Goal: Task Accomplishment & Management: Complete application form

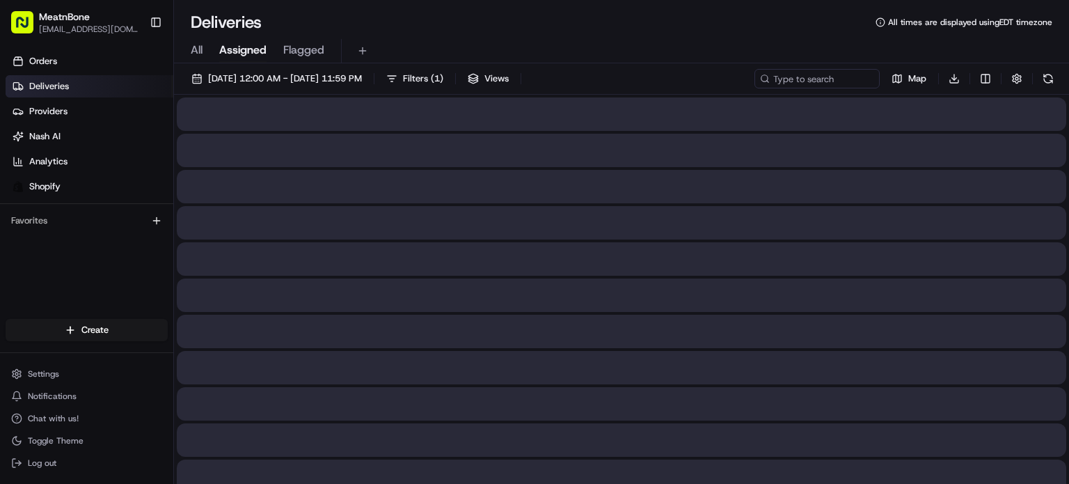
drag, startPoint x: 262, startPoint y: 40, endPoint x: 251, endPoint y: 54, distance: 18.3
click at [262, 39] on button "Assigned" at bounding box center [242, 51] width 47 height 24
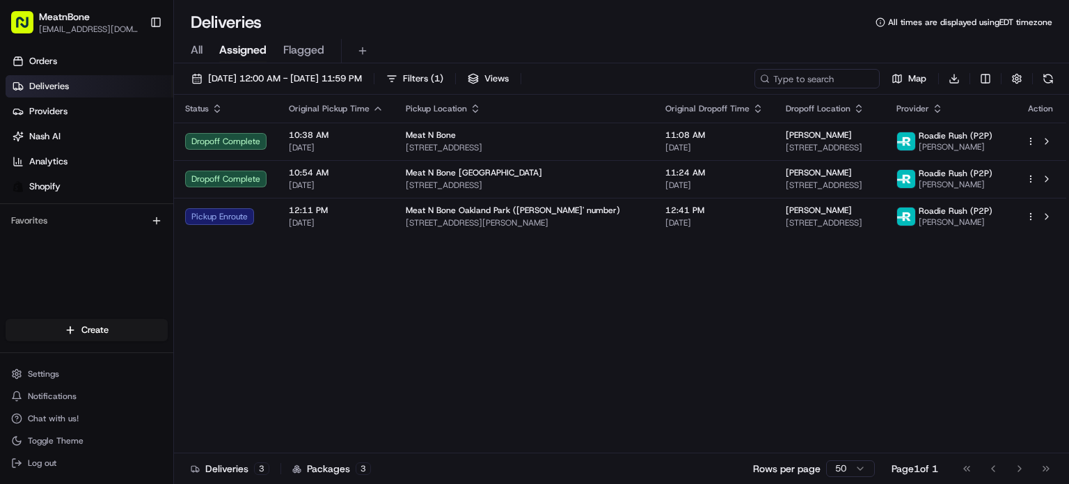
click at [67, 350] on div "Create Settings Notifications Chat with us! Toggle Theme Log out" at bounding box center [86, 396] width 173 height 176
click at [81, 342] on div "Create" at bounding box center [86, 329] width 173 height 33
click at [89, 338] on html "MeatnBone [EMAIL_ADDRESS][DOMAIN_NAME] Toggle Sidebar Orders Deliveries Provide…" at bounding box center [534, 242] width 1069 height 484
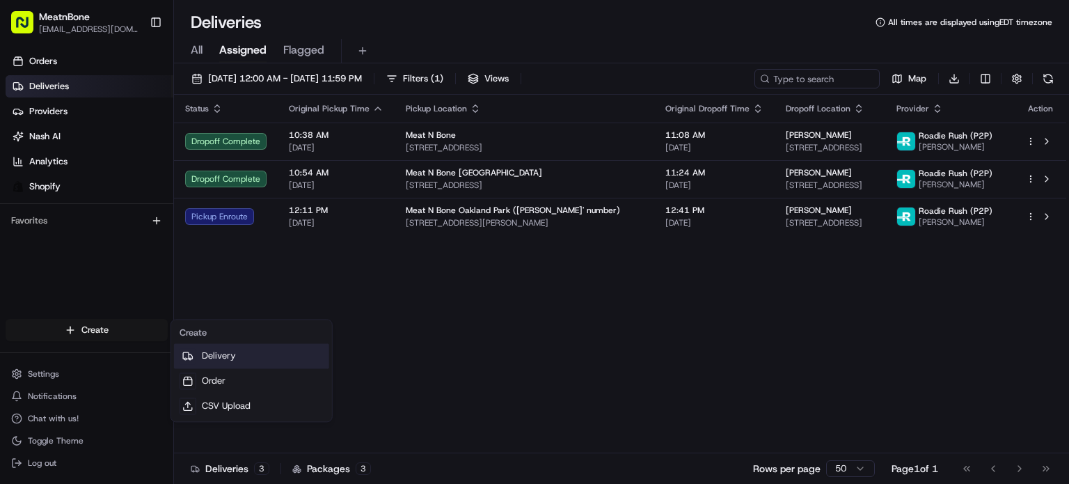
click at [267, 349] on link "Delivery" at bounding box center [251, 355] width 155 height 25
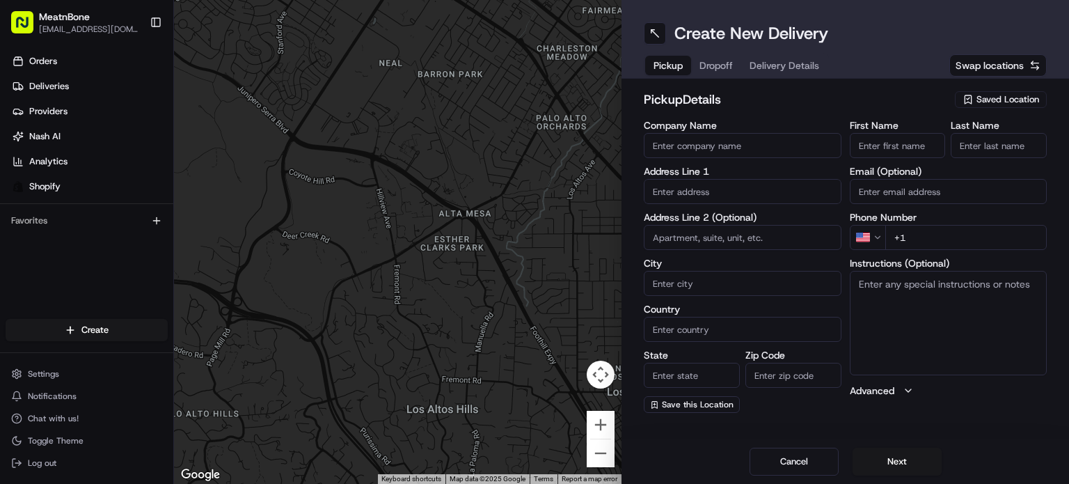
click at [1008, 102] on span "Saved Location" at bounding box center [1008, 99] width 63 height 13
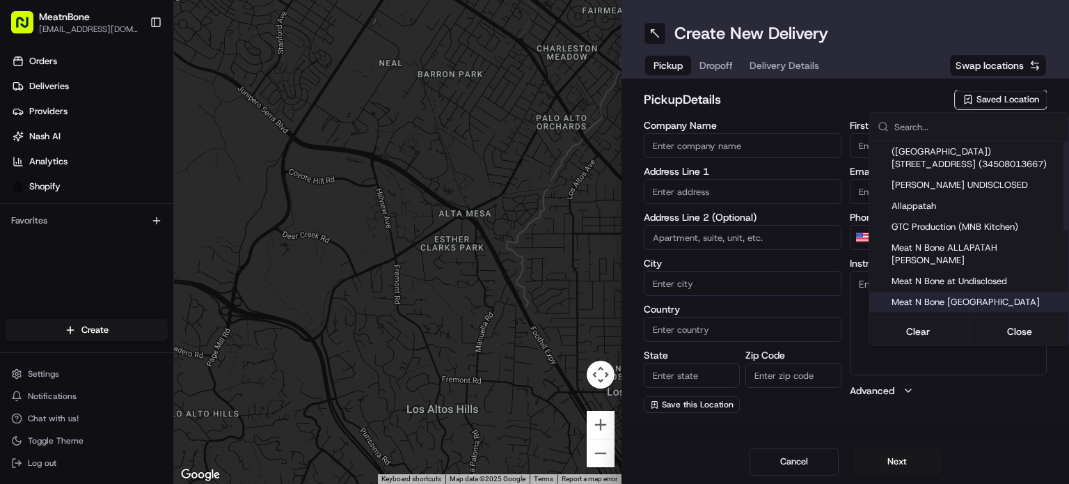
drag, startPoint x: 1028, startPoint y: 269, endPoint x: 1006, endPoint y: 296, distance: 34.6
click at [1028, 275] on span "Meat N Bone at Undisclosed" at bounding box center [977, 281] width 171 height 13
type input "Meat N Bone at Undisclosed"
type input "2207 Coral Wy"
type input "Coral Gables"
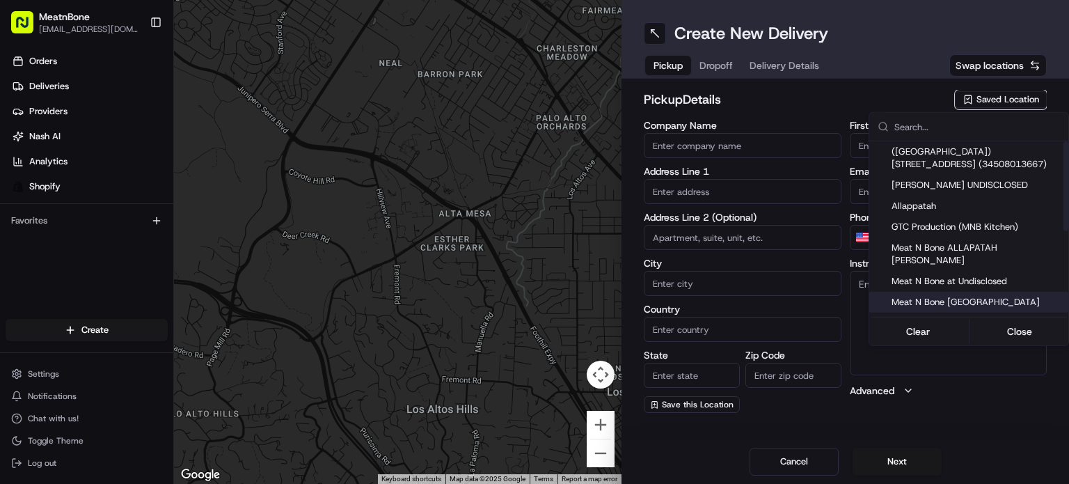
type input "US"
type input "FL"
type input "33145"
type input "Meat N"
type input "Bone"
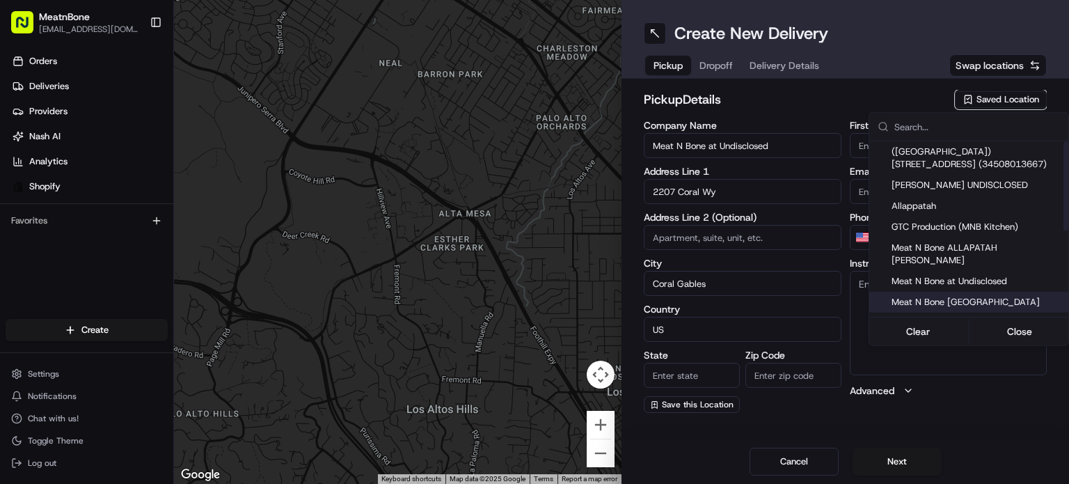
type input "[PHONE_NUMBER]"
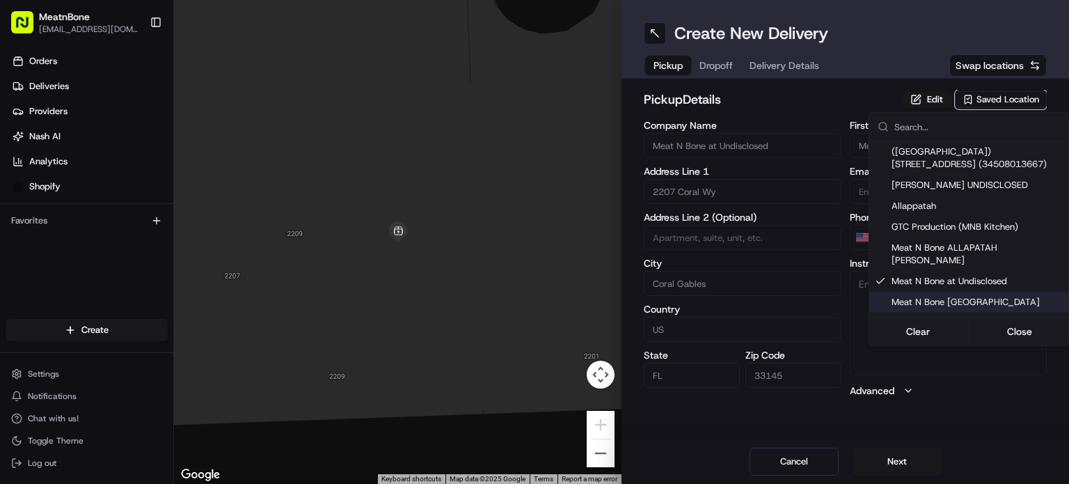
click at [721, 170] on html "MeatnBone [EMAIL_ADDRESS][DOMAIN_NAME] Toggle Sidebar Orders Deliveries Provide…" at bounding box center [534, 242] width 1069 height 484
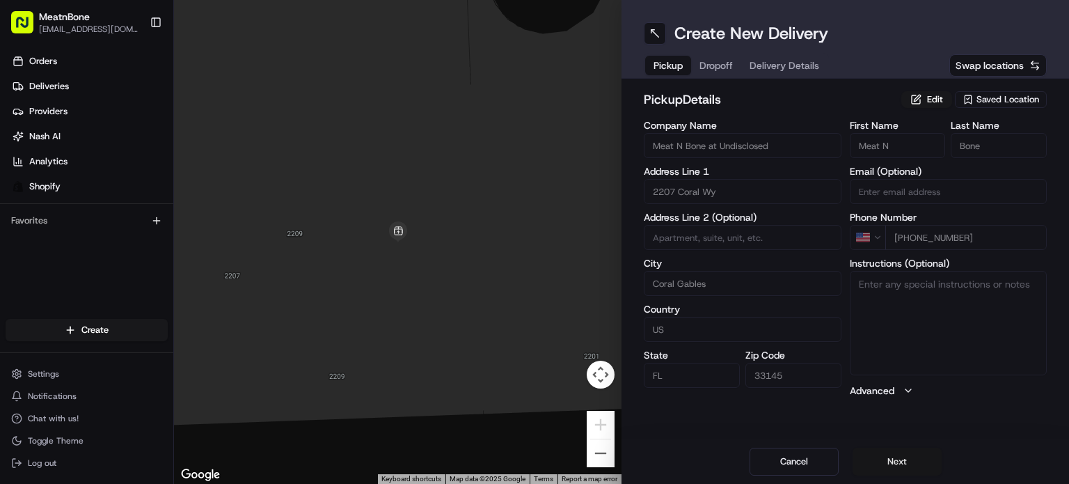
click at [904, 459] on button "Next" at bounding box center [897, 462] width 89 height 28
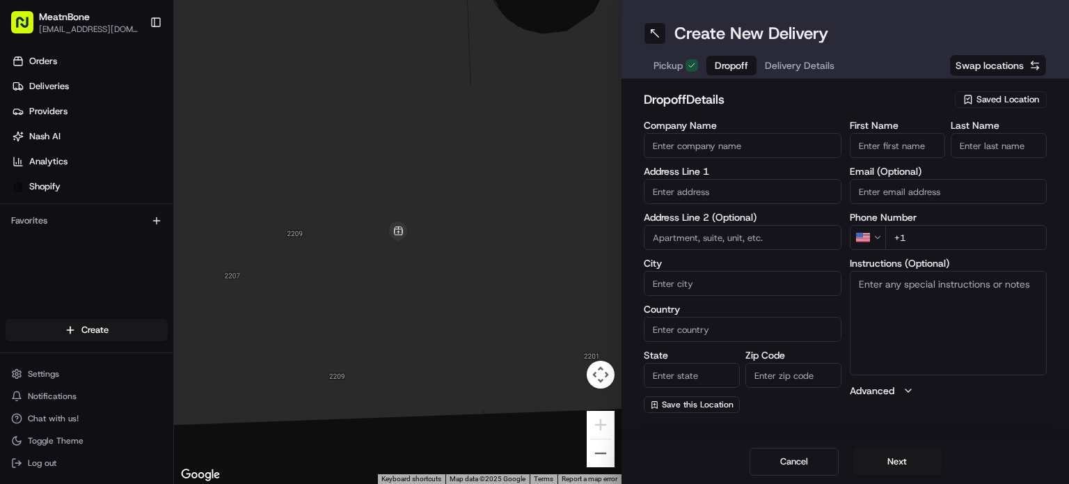
click at [717, 175] on label "Address Line 1" at bounding box center [743, 171] width 198 height 10
click at [709, 190] on input "text" at bounding box center [743, 191] width 198 height 25
paste input "[STREET_ADDRESS] 403B"
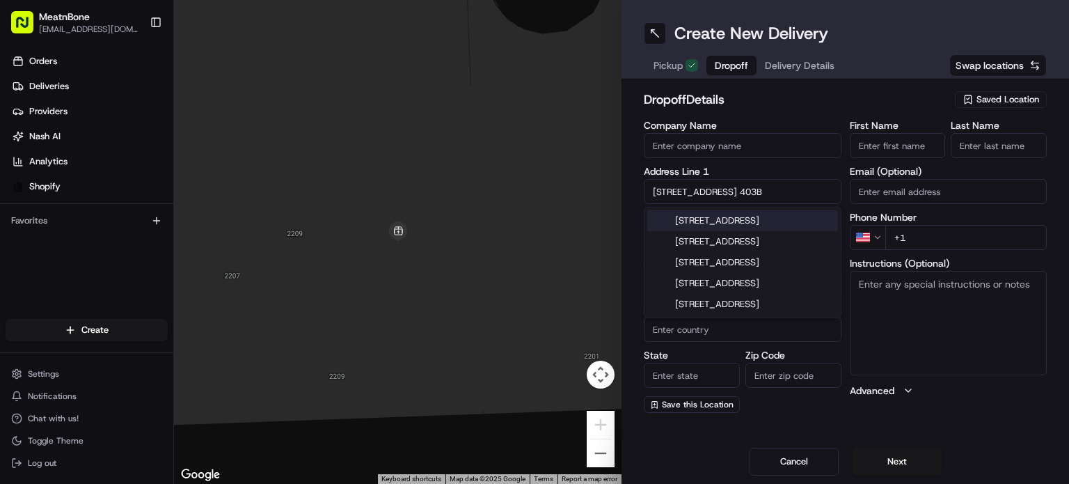
click at [734, 231] on div "[STREET_ADDRESS]" at bounding box center [742, 220] width 191 height 21
type input "[STREET_ADDRESS]"
type input "403b"
type input "[GEOGRAPHIC_DATA]"
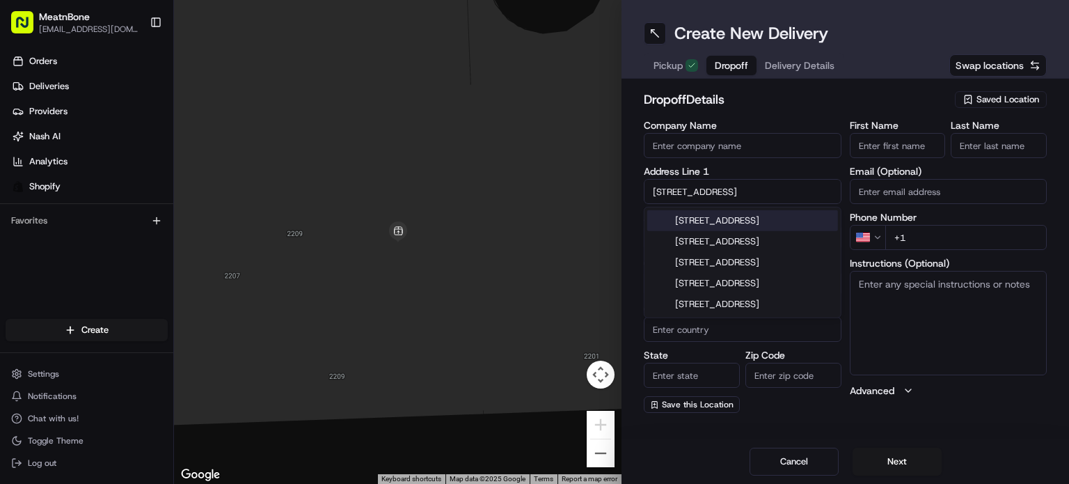
type input "FL"
type input "33129"
type input "[STREET_ADDRESS]"
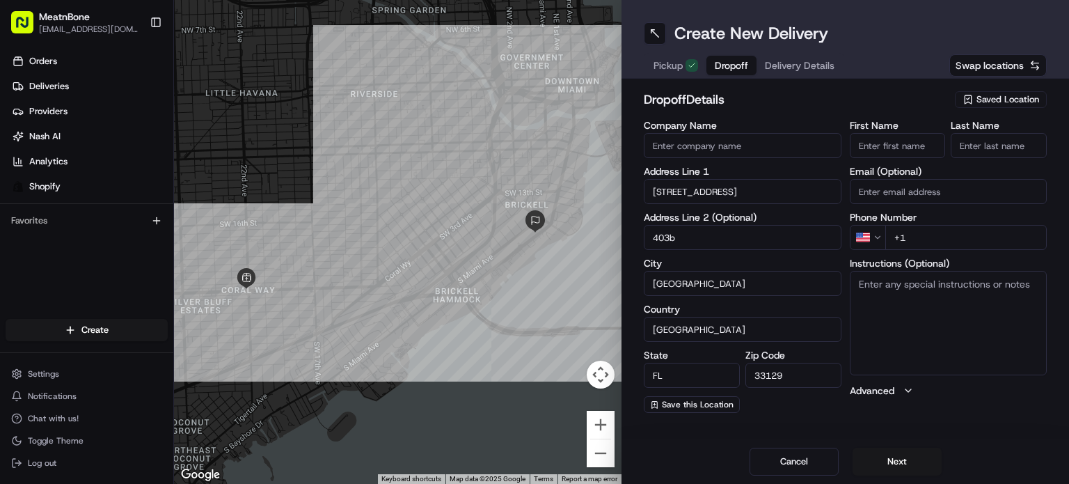
click at [977, 217] on label "Phone Number" at bounding box center [949, 217] width 198 height 10
click at [977, 230] on input "+1" at bounding box center [967, 237] width 162 height 25
paste input "[PHONE_NUMBER]"
type input "[PHONE_NUMBER]"
click at [904, 135] on input "First Name" at bounding box center [898, 145] width 96 height 25
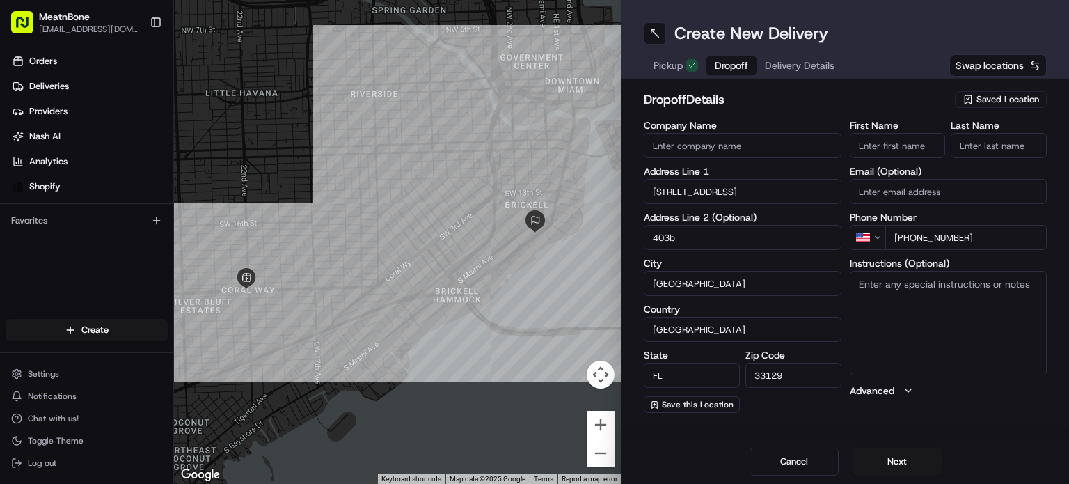
paste input "[PERSON_NAME]"
drag, startPoint x: 890, startPoint y: 146, endPoint x: 918, endPoint y: 146, distance: 27.9
click at [971, 130] on div "First Name [PERSON_NAME] Last Name" at bounding box center [949, 139] width 198 height 38
type input "Jordan"
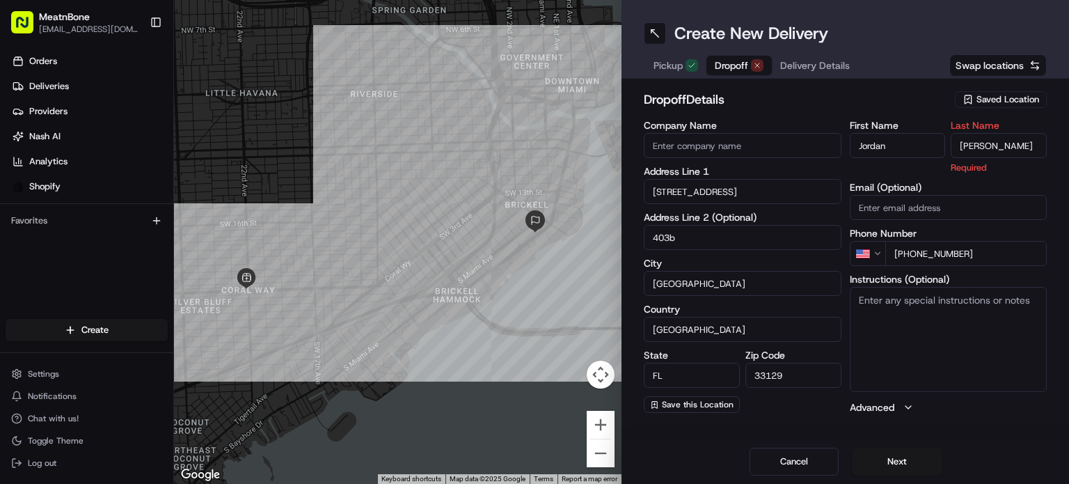
type input "[PERSON_NAME]"
click at [847, 102] on h2 "dropoff Details" at bounding box center [795, 99] width 303 height 19
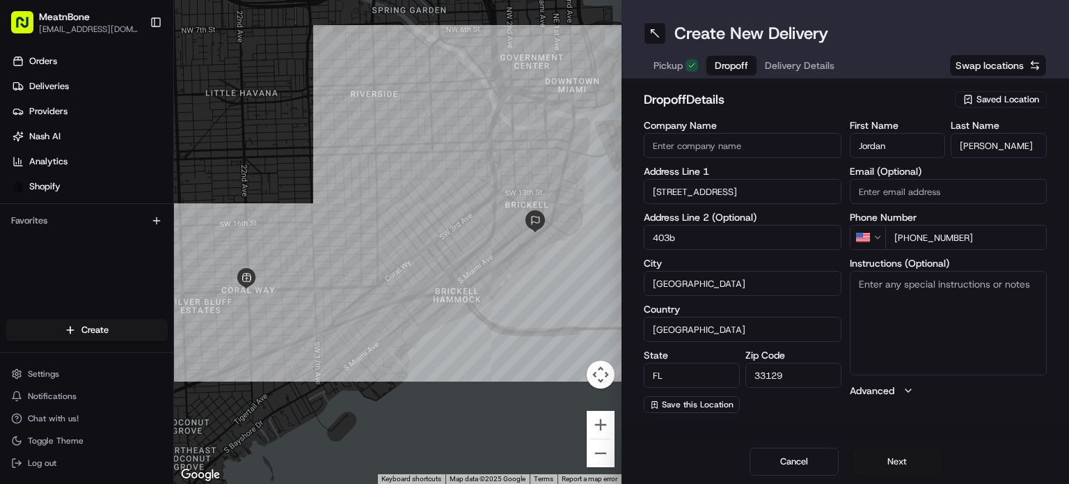
click at [893, 465] on button "Next" at bounding box center [897, 462] width 89 height 28
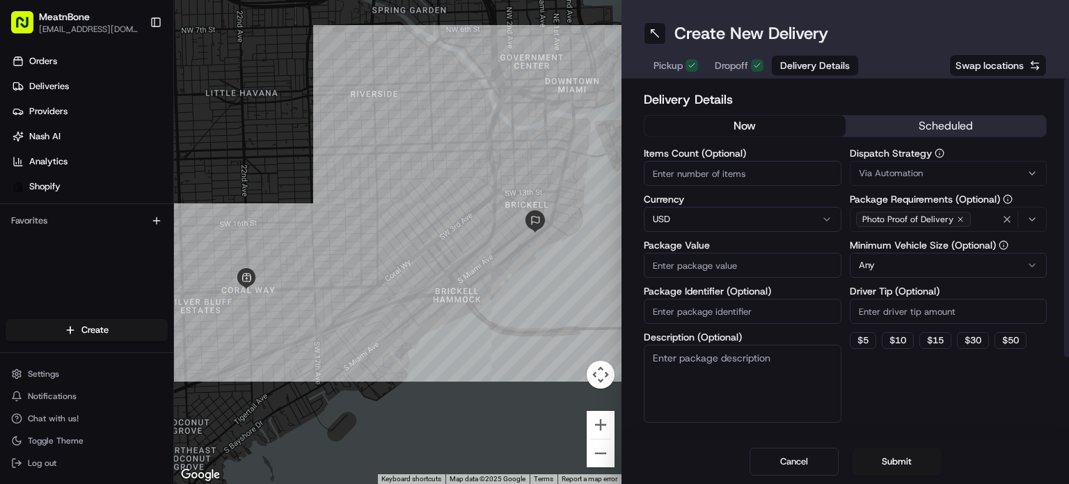
drag, startPoint x: 696, startPoint y: 268, endPoint x: 688, endPoint y: 269, distance: 8.4
click at [696, 269] on input "Package Value" at bounding box center [743, 265] width 198 height 25
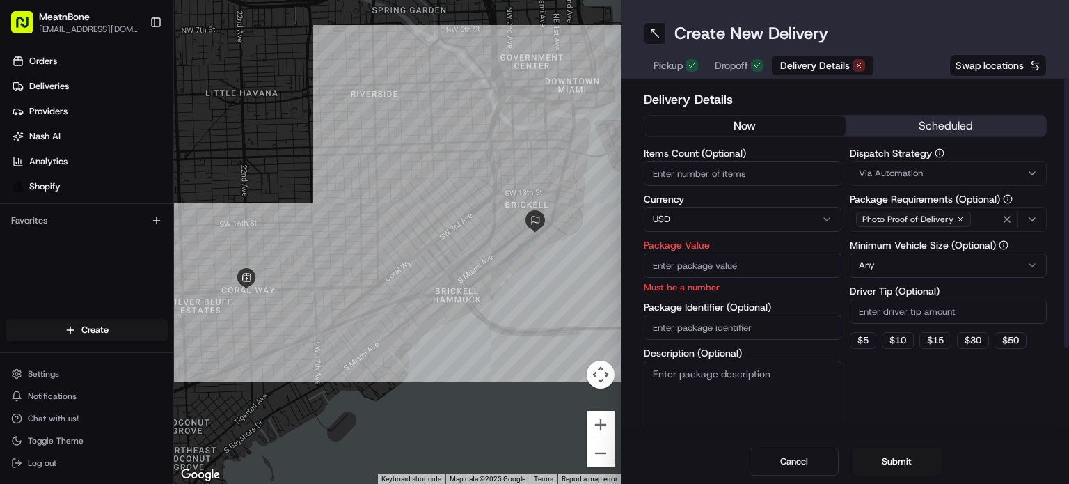
paste input "358.41"
type input "358.41"
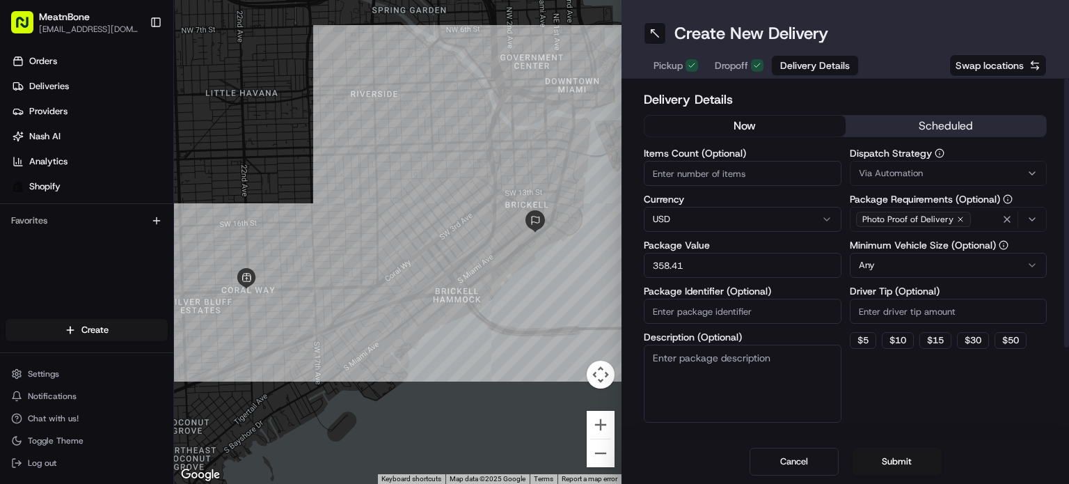
click at [908, 459] on button "Submit" at bounding box center [897, 462] width 89 height 28
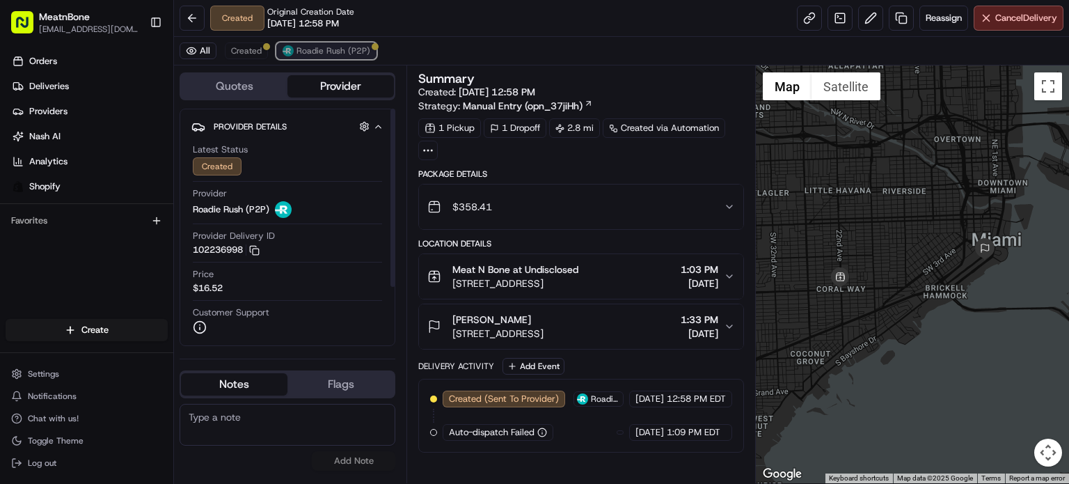
click at [317, 56] on button "Roadie Rush (P2P)" at bounding box center [326, 50] width 100 height 17
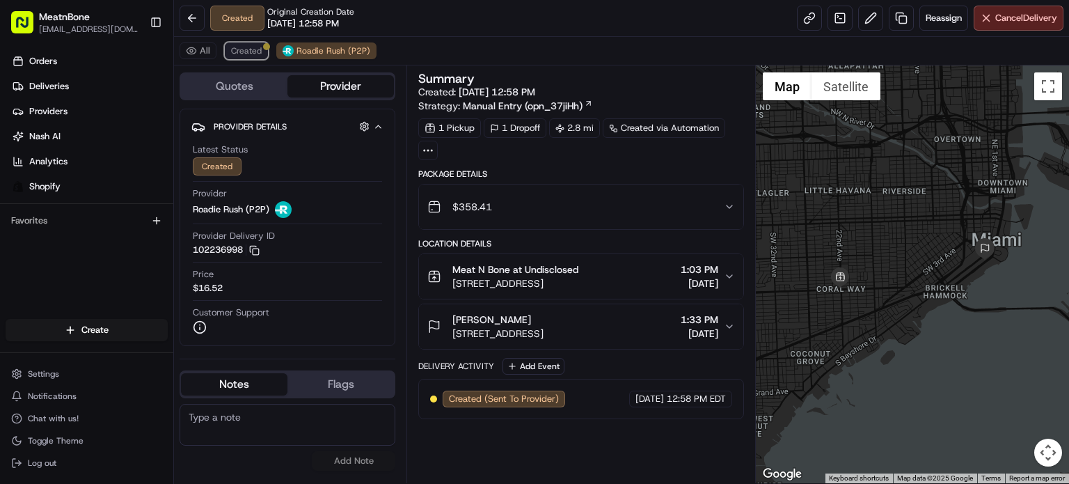
click at [256, 49] on span "Created" at bounding box center [246, 50] width 31 height 11
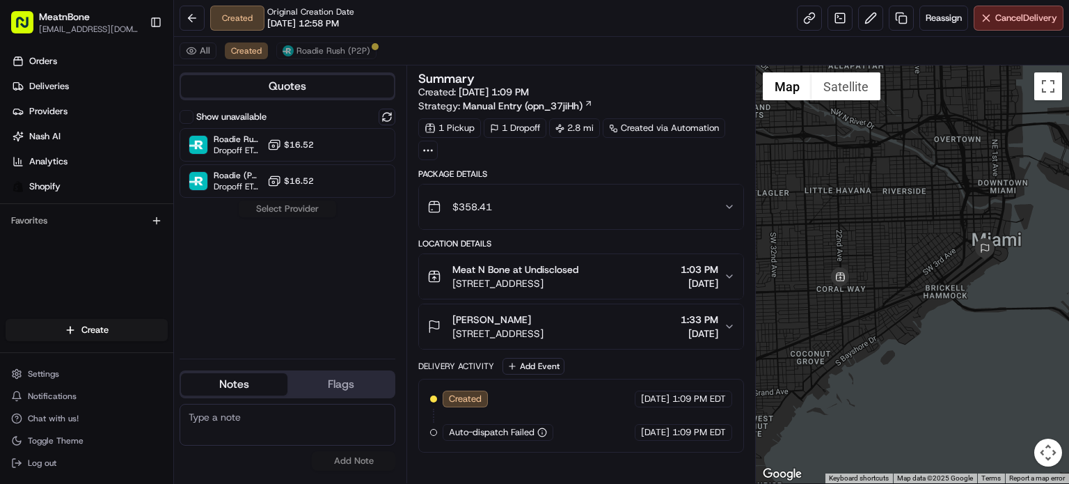
click at [317, 33] on div "Created Original Creation Date [DATE] 12:58 PM Reassign Cancel Delivery" at bounding box center [621, 18] width 895 height 37
click at [269, 42] on div "All Created Roadie Rush (P2P)" at bounding box center [621, 51] width 895 height 29
click at [244, 53] on span "Created" at bounding box center [246, 50] width 31 height 11
click at [304, 48] on span "Roadie Rush (P2P)" at bounding box center [334, 50] width 74 height 11
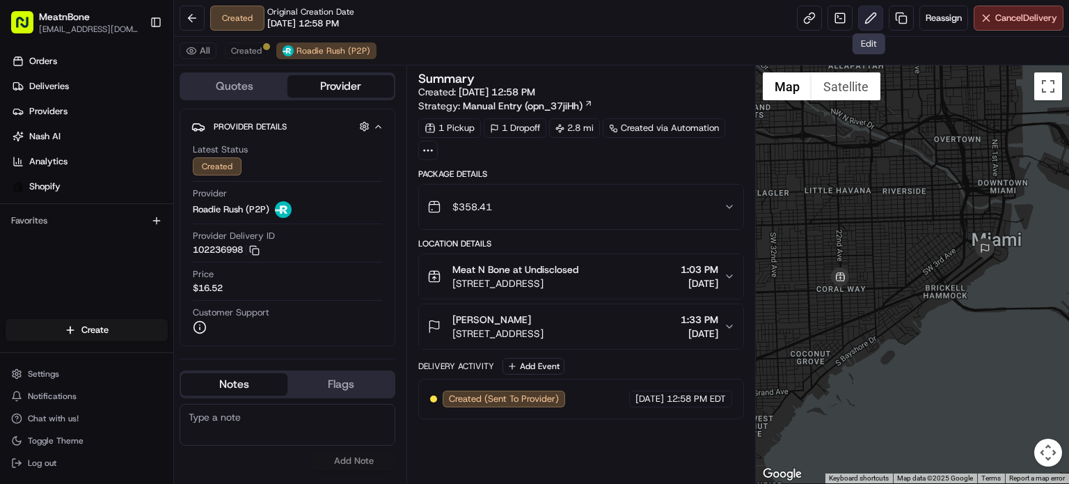
click at [867, 22] on button at bounding box center [870, 18] width 25 height 25
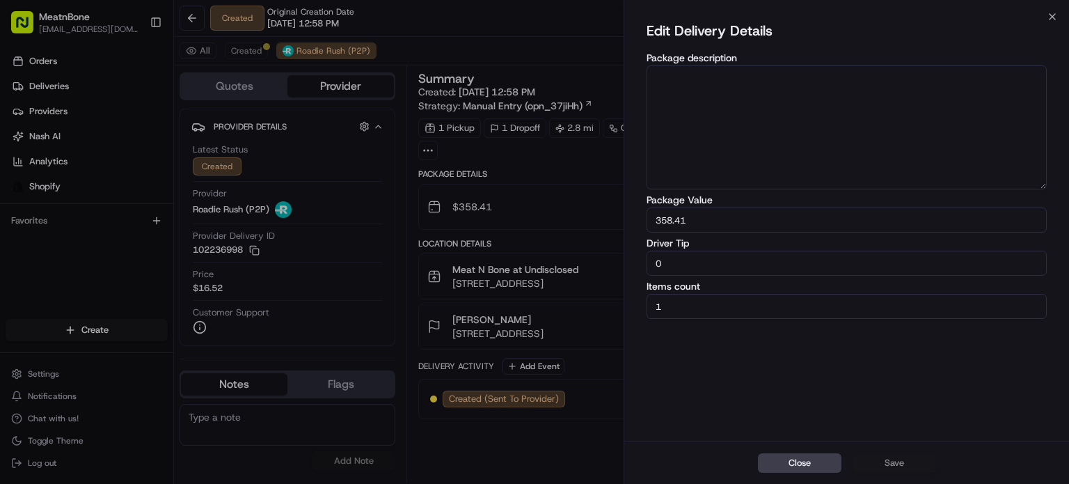
click at [778, 264] on input "0" at bounding box center [847, 263] width 400 height 25
type input "5"
click at [925, 462] on button "Save" at bounding box center [895, 462] width 84 height 19
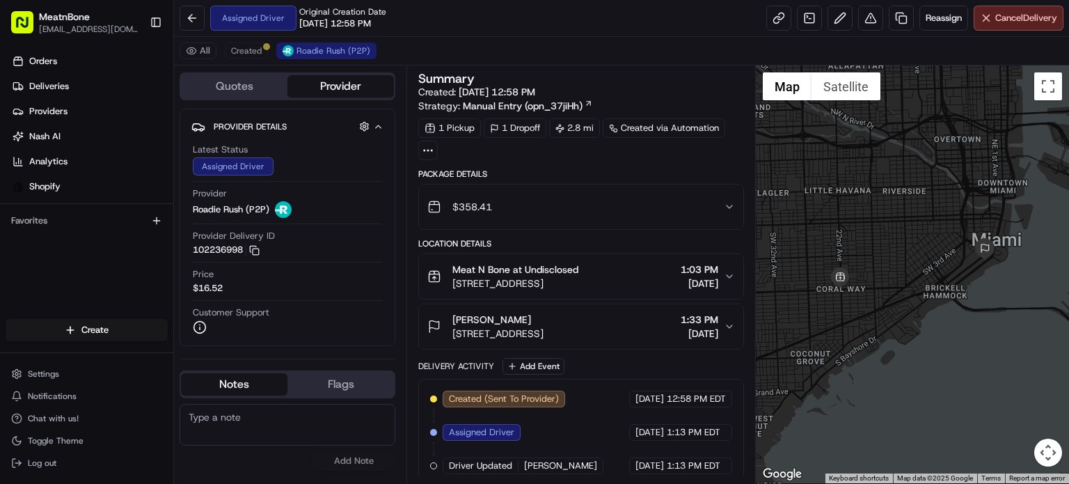
click at [93, 74] on ul "Orders Deliveries Providers [PERSON_NAME] Analytics Shopify" at bounding box center [90, 124] width 168 height 148
click at [93, 85] on link "Deliveries" at bounding box center [90, 86] width 168 height 22
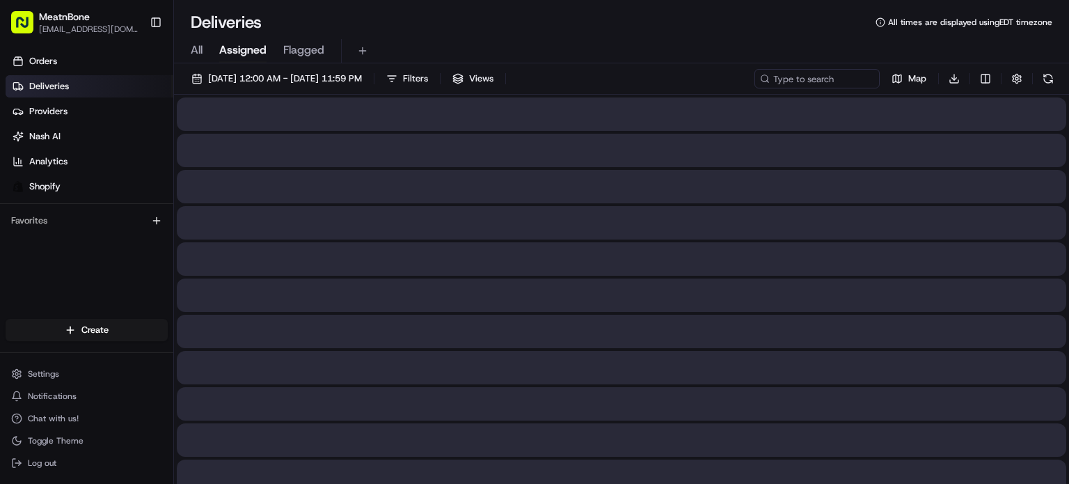
click at [68, 333] on html "MeatnBone [EMAIL_ADDRESS][DOMAIN_NAME] Toggle Sidebar Orders Deliveries Provide…" at bounding box center [534, 242] width 1069 height 484
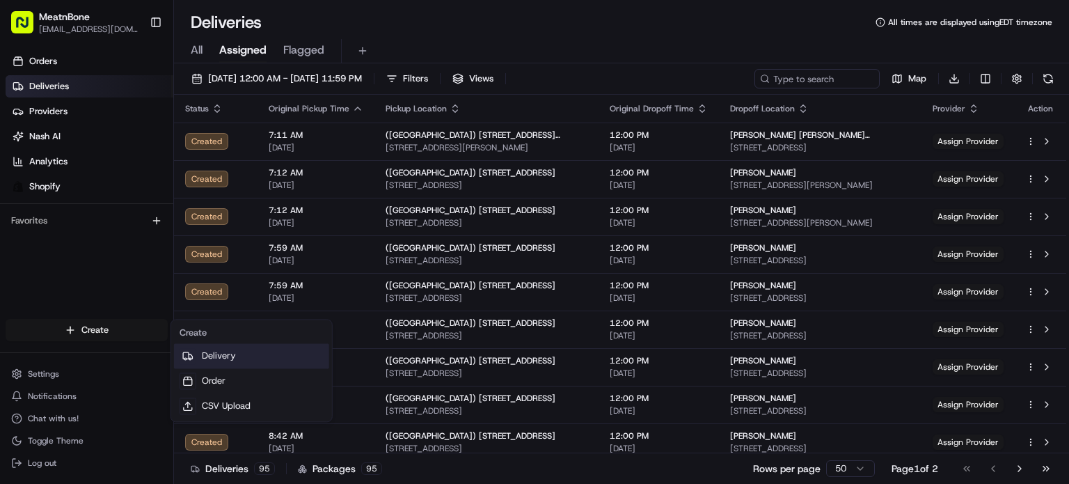
click at [195, 359] on div at bounding box center [188, 355] width 17 height 17
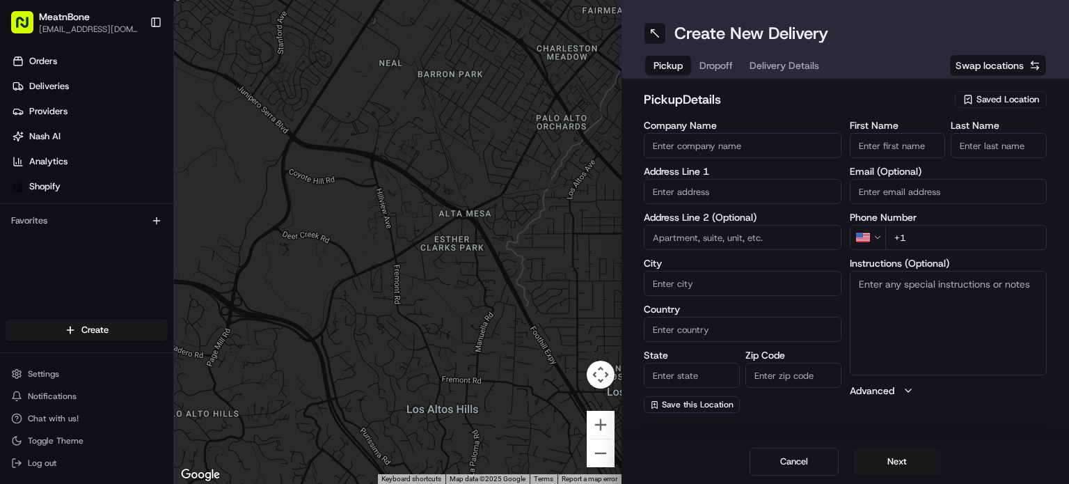
click at [1003, 98] on span "Saved Location" at bounding box center [1008, 99] width 63 height 13
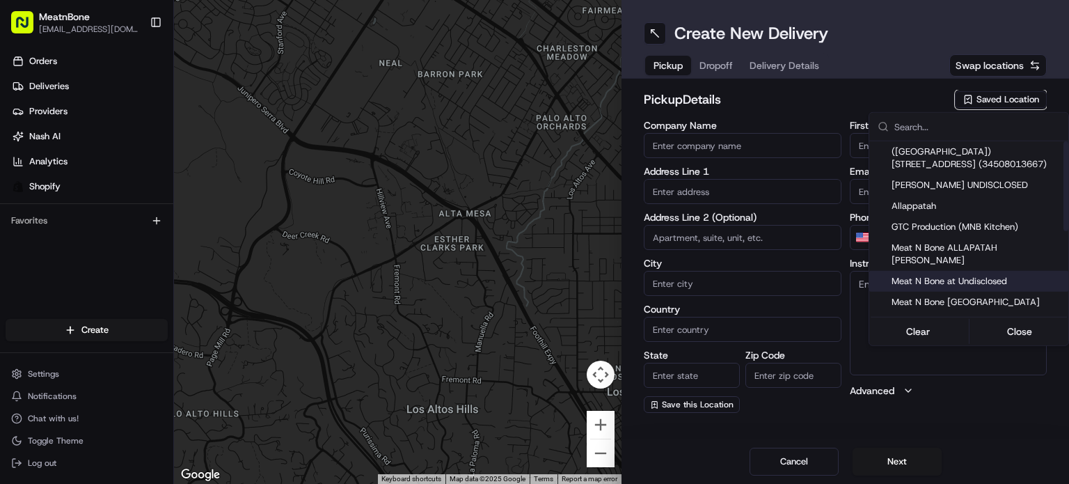
click at [1014, 275] on div "Meat N Bone at Undisclosed" at bounding box center [969, 281] width 199 height 21
type input "Meat N Bone at Undisclosed"
type input "2207 Coral Wy"
type input "Coral Gables"
type input "US"
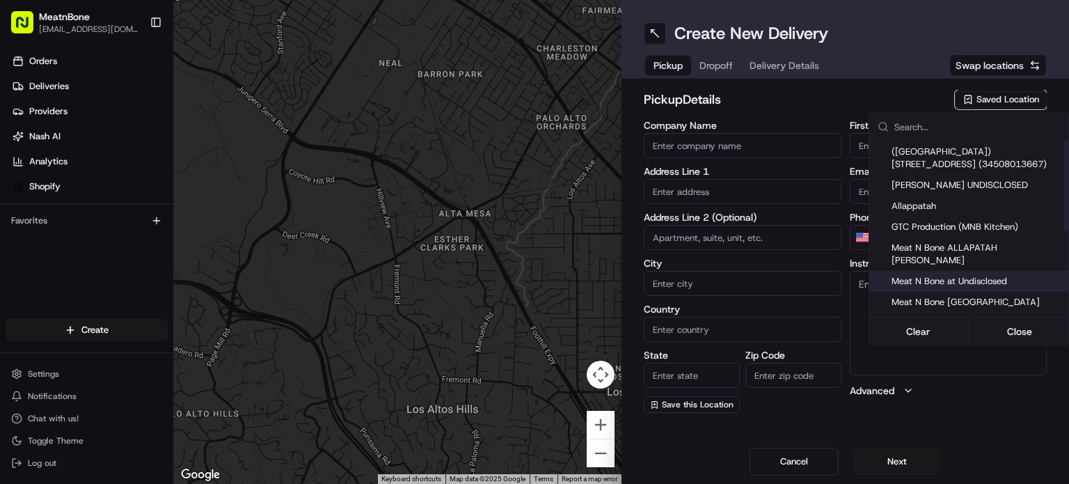
type input "FL"
type input "33145"
type input "Meat N"
type input "Bone"
type input "[PHONE_NUMBER]"
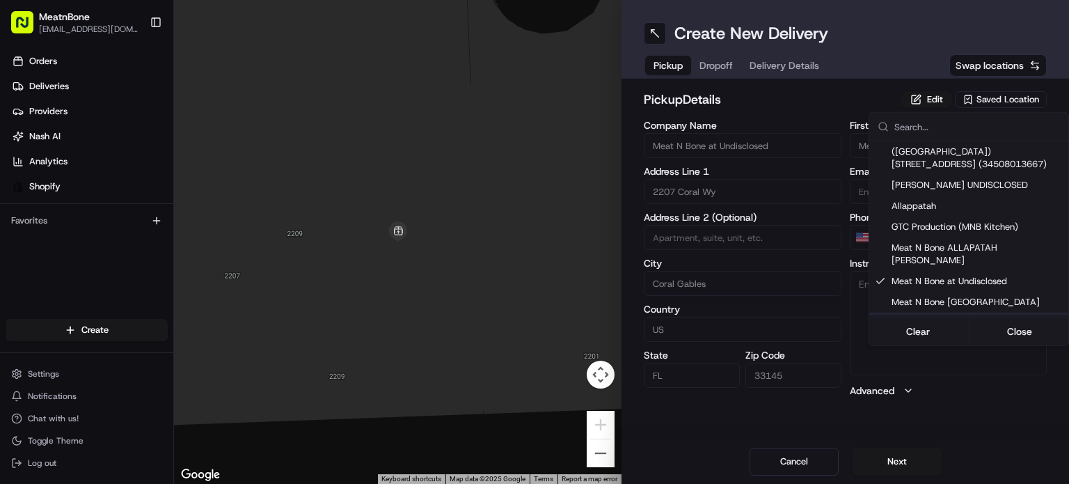
click at [900, 460] on html "MeatnBone [EMAIL_ADDRESS][DOMAIN_NAME] Toggle Sidebar Orders Deliveries Provide…" at bounding box center [534, 242] width 1069 height 484
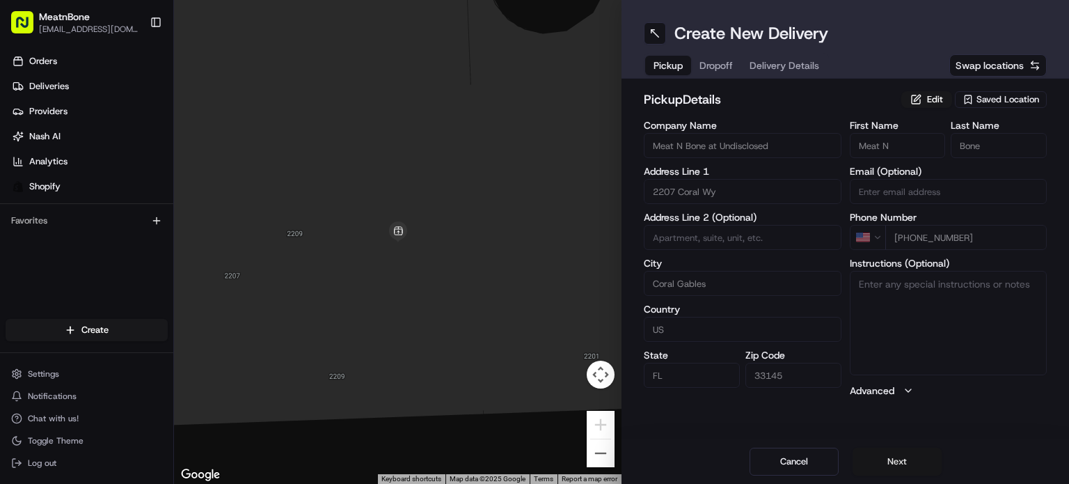
click at [899, 452] on button "Next" at bounding box center [897, 462] width 89 height 28
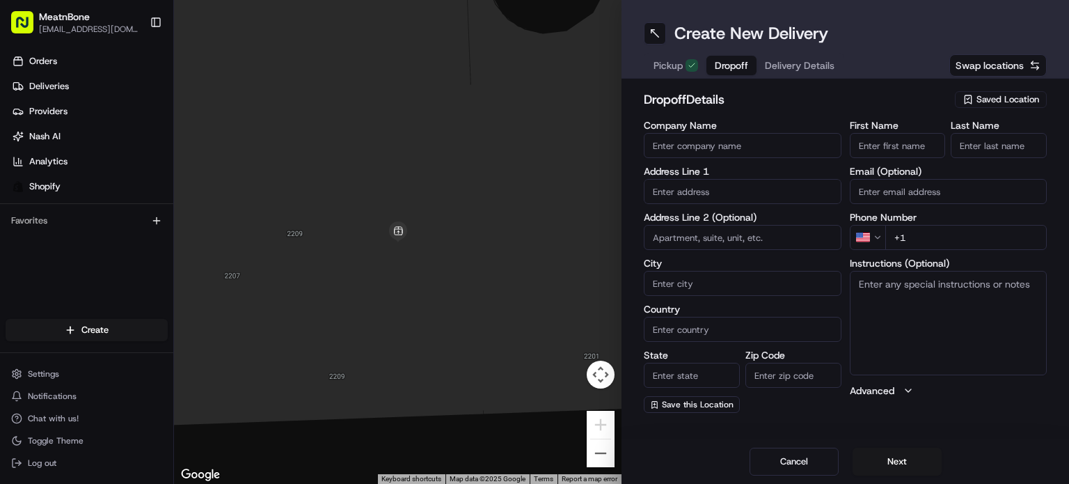
click at [735, 197] on input "text" at bounding box center [743, 191] width 198 height 25
paste input "[STREET_ADDRESS]"
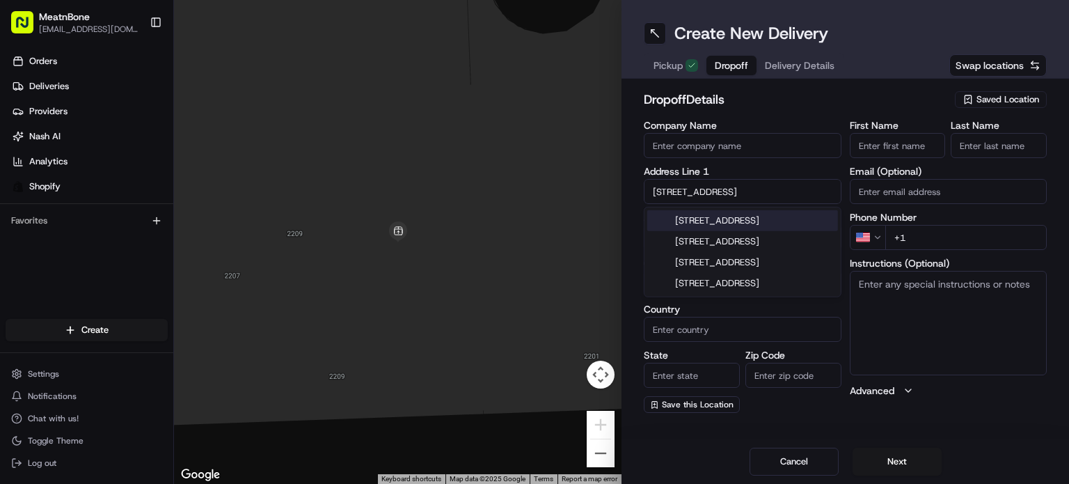
drag, startPoint x: 741, startPoint y: 219, endPoint x: 712, endPoint y: 208, distance: 31.3
click at [741, 219] on div "[STREET_ADDRESS]" at bounding box center [742, 220] width 191 height 21
type input "[STREET_ADDRESS]"
type input "[GEOGRAPHIC_DATA]"
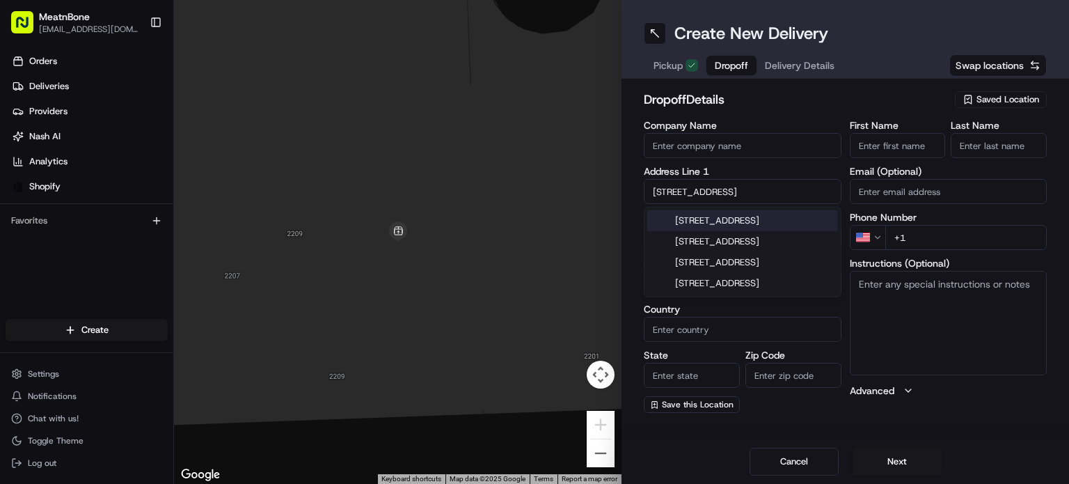
type input "FL"
type input "33180"
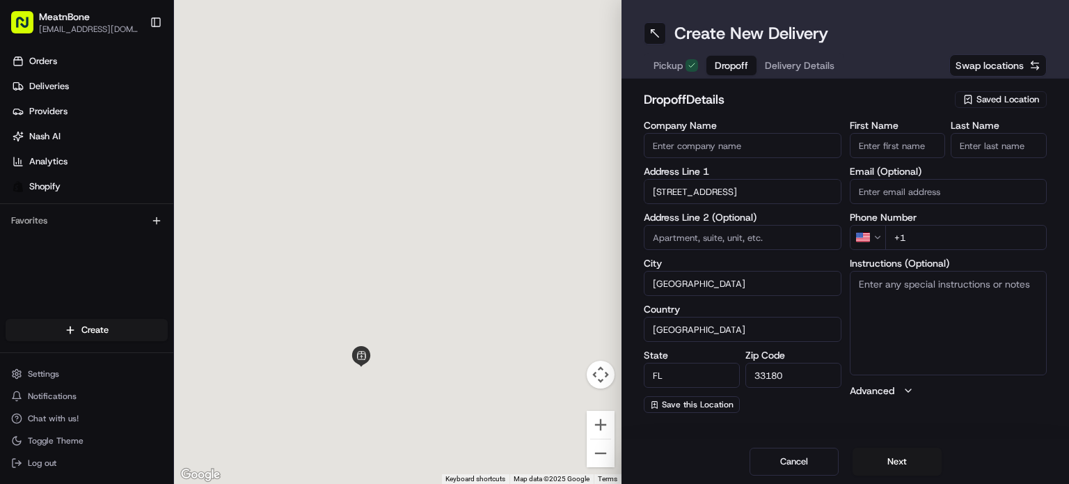
type input "[STREET_ADDRESS]"
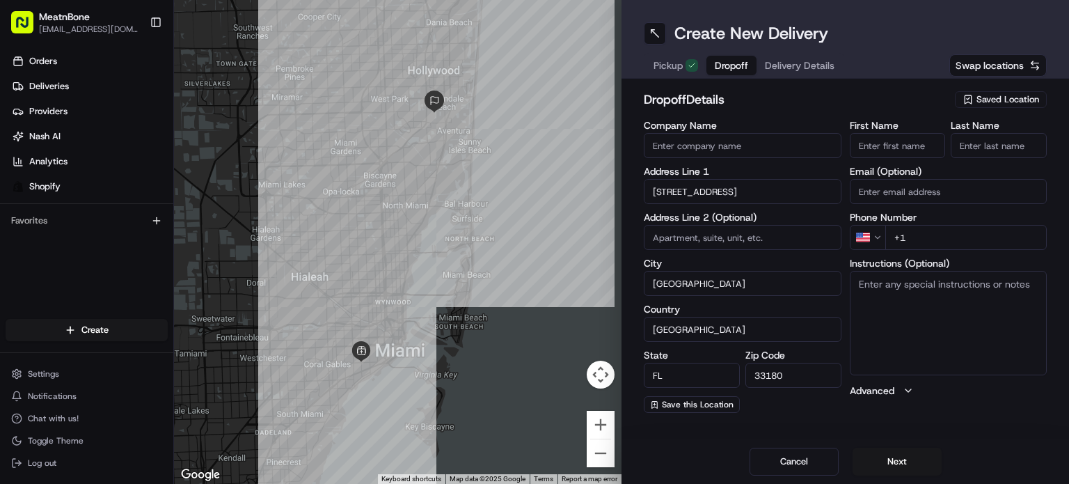
click at [926, 235] on input "+1" at bounding box center [967, 237] width 162 height 25
paste input "[PHONE_NUMBER]"
type input "[PHONE_NUMBER]"
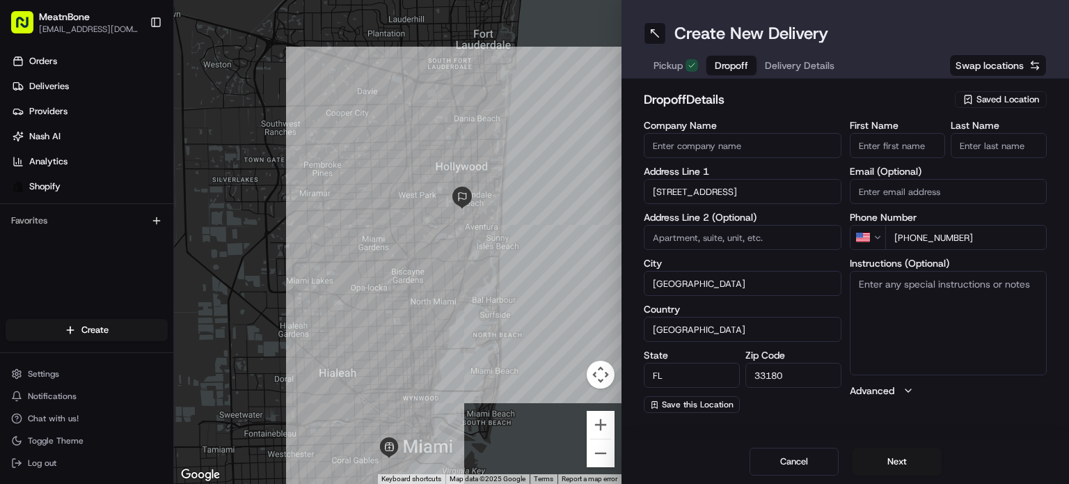
drag, startPoint x: 448, startPoint y: 175, endPoint x: 476, endPoint y: 272, distance: 100.0
click at [476, 272] on div at bounding box center [398, 242] width 448 height 484
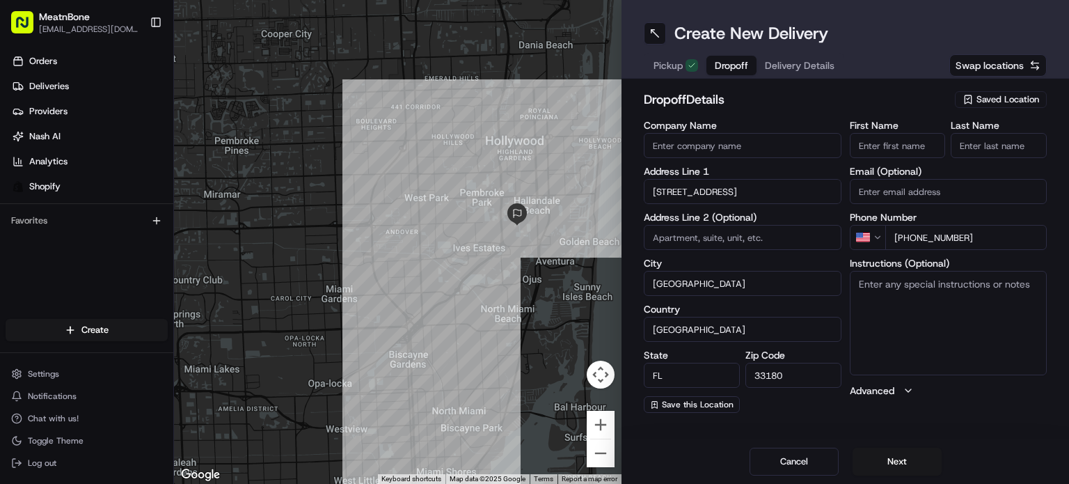
drag, startPoint x: 351, startPoint y: 228, endPoint x: 423, endPoint y: 254, distance: 77.1
click at [421, 255] on div at bounding box center [398, 242] width 448 height 484
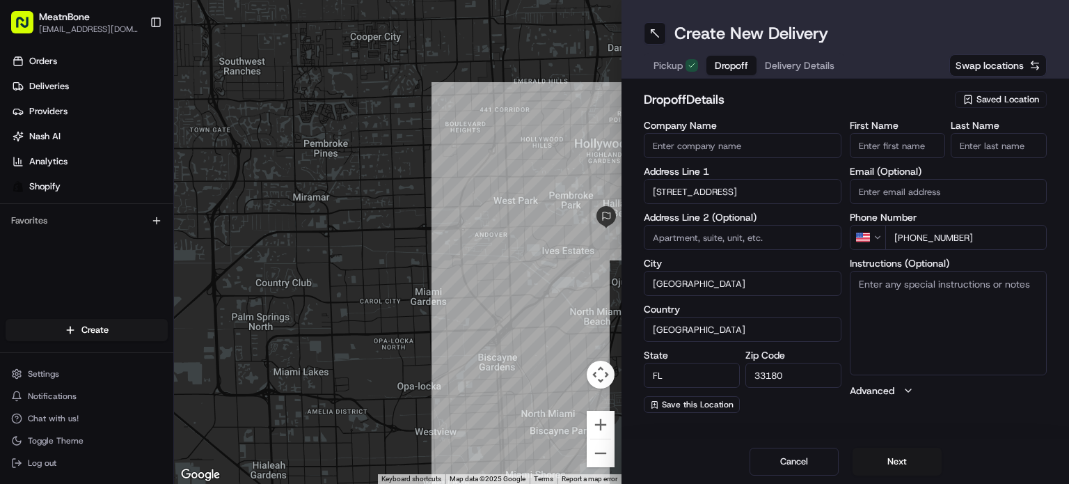
drag, startPoint x: 425, startPoint y: 249, endPoint x: 489, endPoint y: 247, distance: 64.8
click at [489, 247] on div at bounding box center [398, 242] width 448 height 484
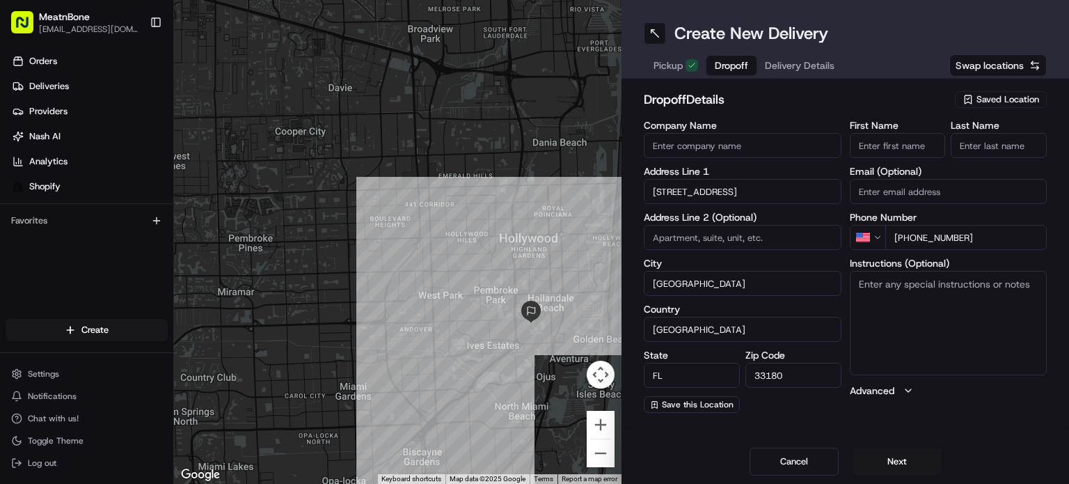
drag, startPoint x: 487, startPoint y: 244, endPoint x: 398, endPoint y: 369, distance: 152.8
click at [398, 369] on div at bounding box center [398, 242] width 448 height 484
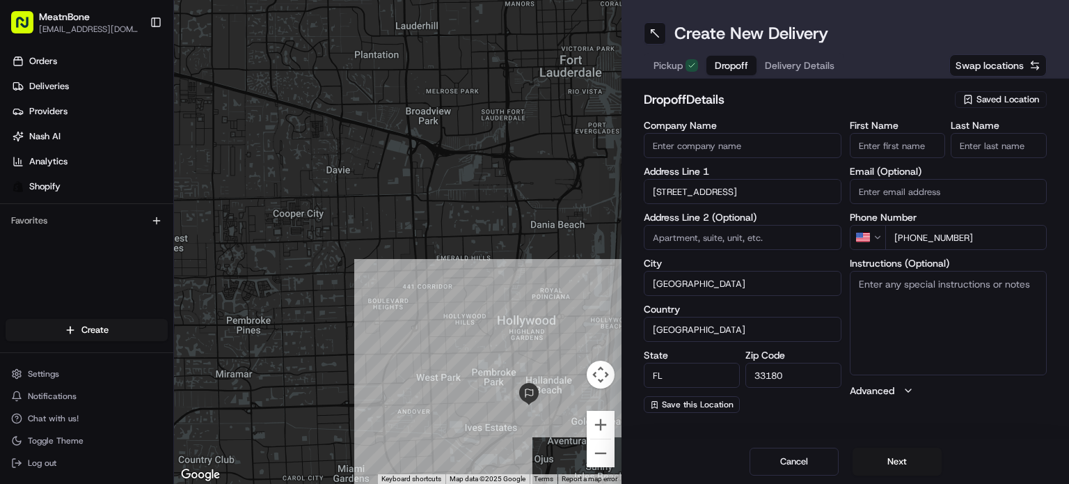
drag, startPoint x: 432, startPoint y: 314, endPoint x: 436, endPoint y: 345, distance: 30.9
click at [436, 345] on div at bounding box center [398, 242] width 448 height 484
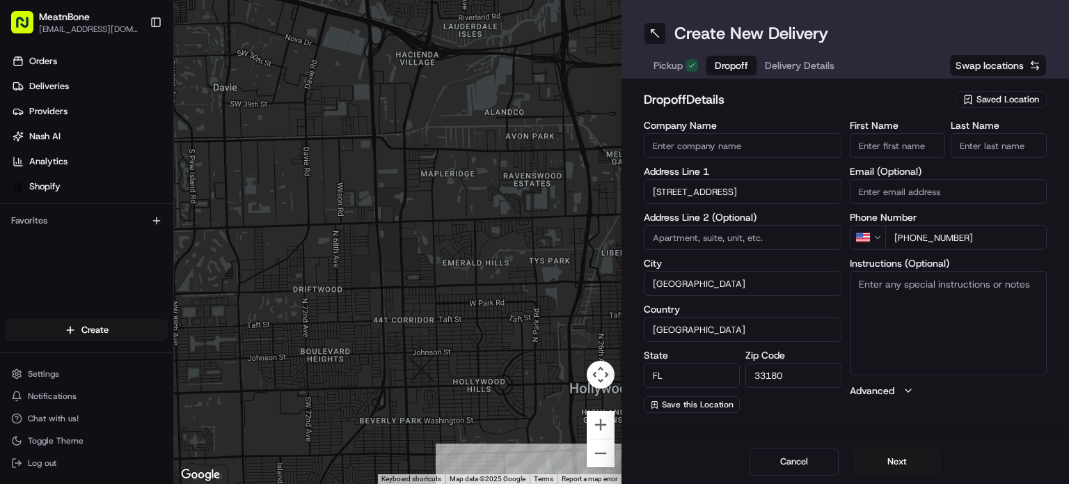
drag, startPoint x: 465, startPoint y: 295, endPoint x: 456, endPoint y: 322, distance: 29.3
click at [457, 329] on div at bounding box center [398, 242] width 448 height 484
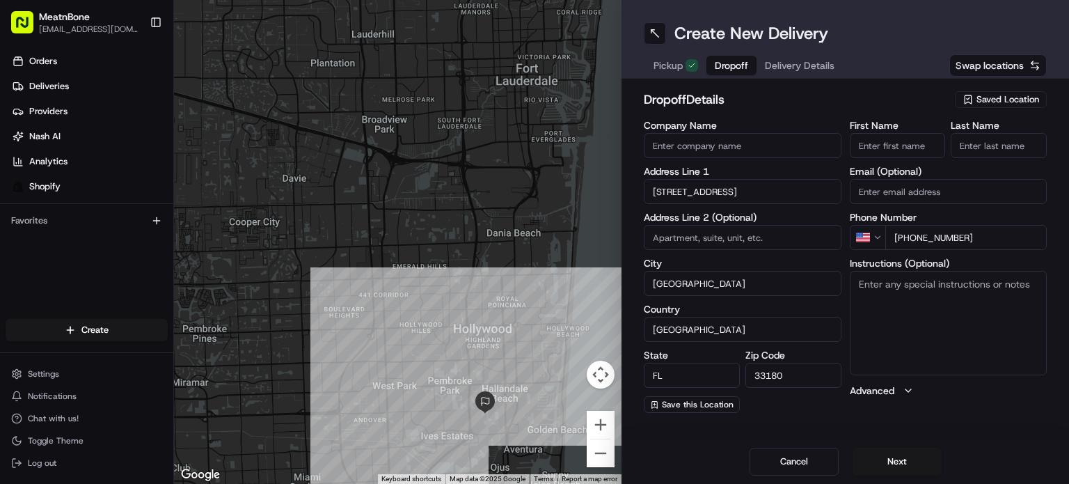
drag, startPoint x: 457, startPoint y: 311, endPoint x: 408, endPoint y: 283, distance: 56.7
click at [408, 283] on div at bounding box center [398, 242] width 448 height 484
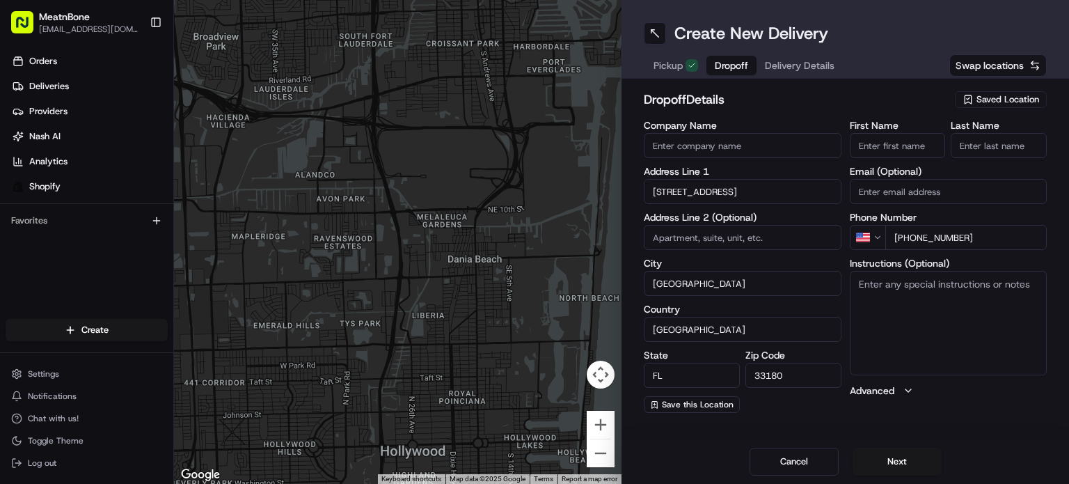
drag, startPoint x: 531, startPoint y: 189, endPoint x: 462, endPoint y: 337, distance: 163.5
click at [462, 352] on div at bounding box center [398, 242] width 448 height 484
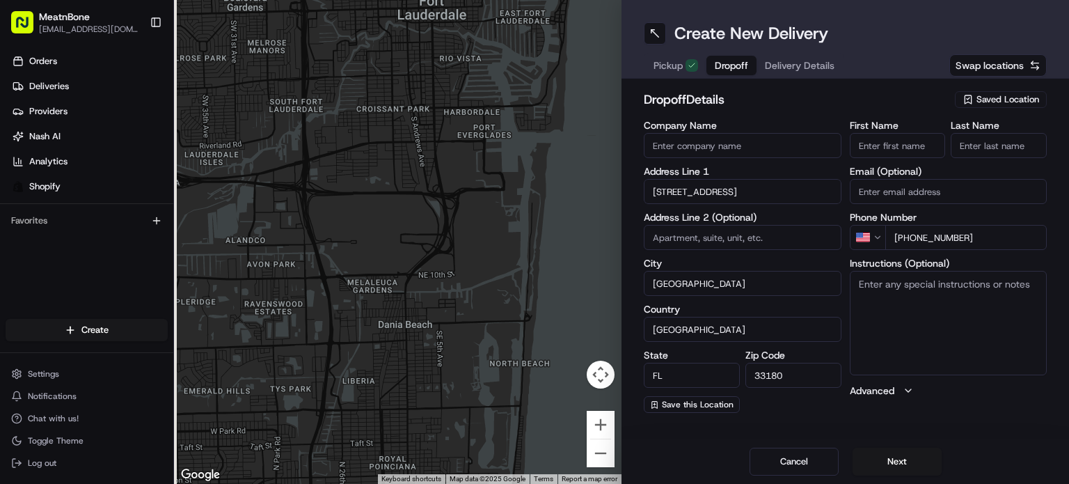
drag, startPoint x: 386, startPoint y: 283, endPoint x: 451, endPoint y: 328, distance: 78.6
click at [451, 329] on div at bounding box center [398, 242] width 448 height 484
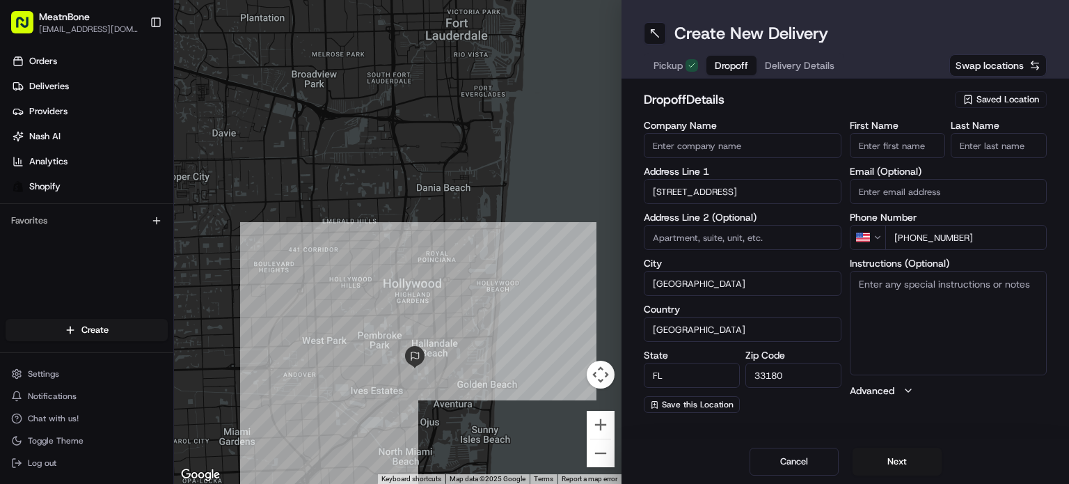
drag, startPoint x: 503, startPoint y: 300, endPoint x: 434, endPoint y: 194, distance: 125.9
click at [434, 194] on div at bounding box center [398, 242] width 448 height 484
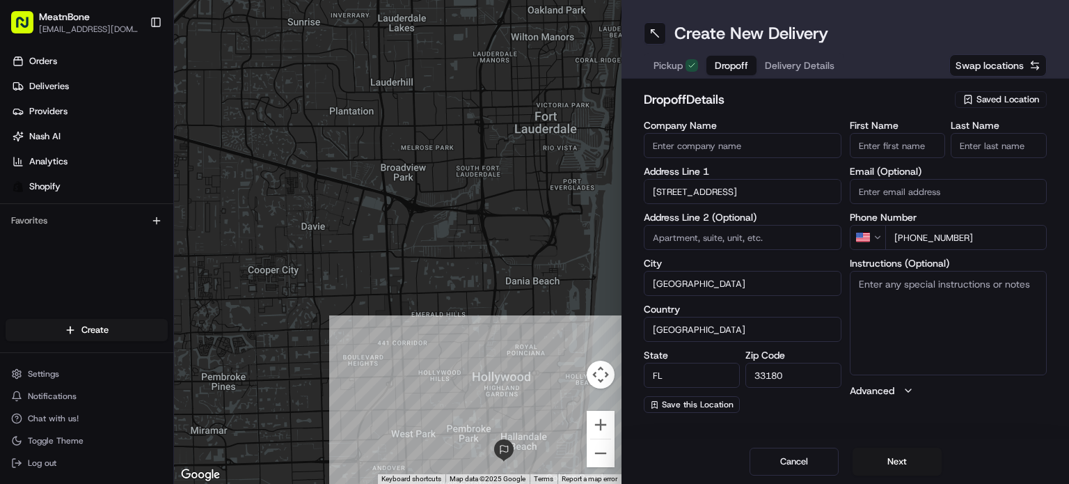
drag, startPoint x: 466, startPoint y: 345, endPoint x: 526, endPoint y: 383, distance: 70.7
click at [526, 386] on div at bounding box center [398, 242] width 448 height 484
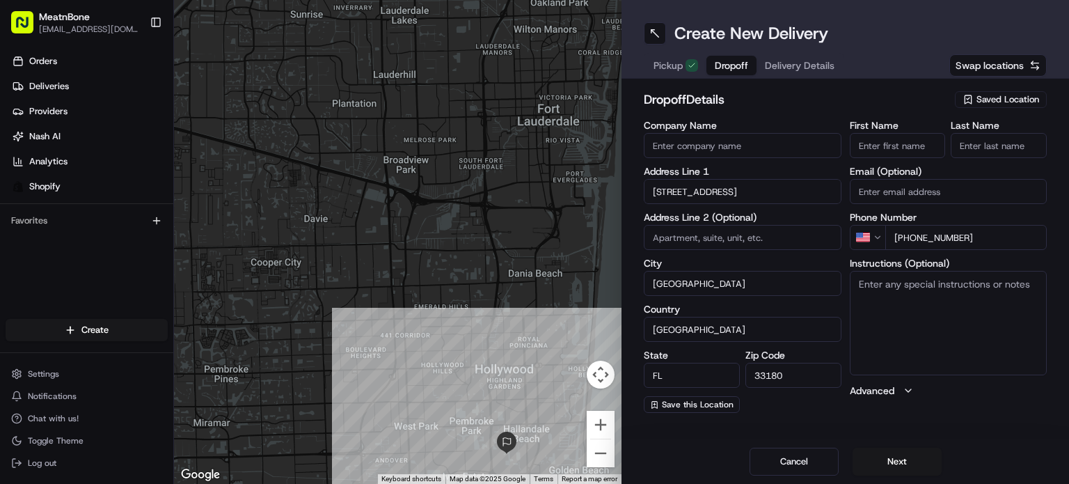
click at [908, 139] on input "First Name" at bounding box center [898, 145] width 96 height 25
paste input "[PERSON_NAME]"
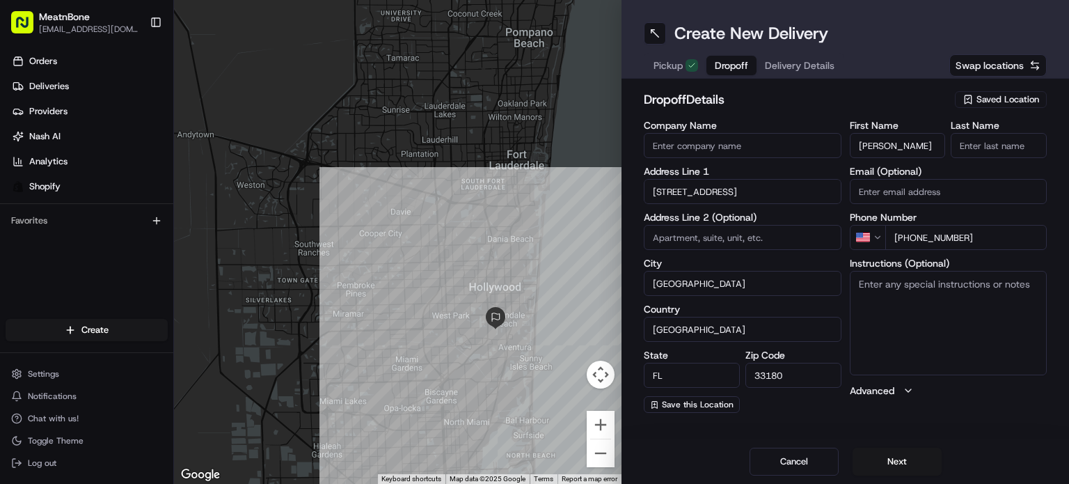
type input "[PERSON_NAME]"
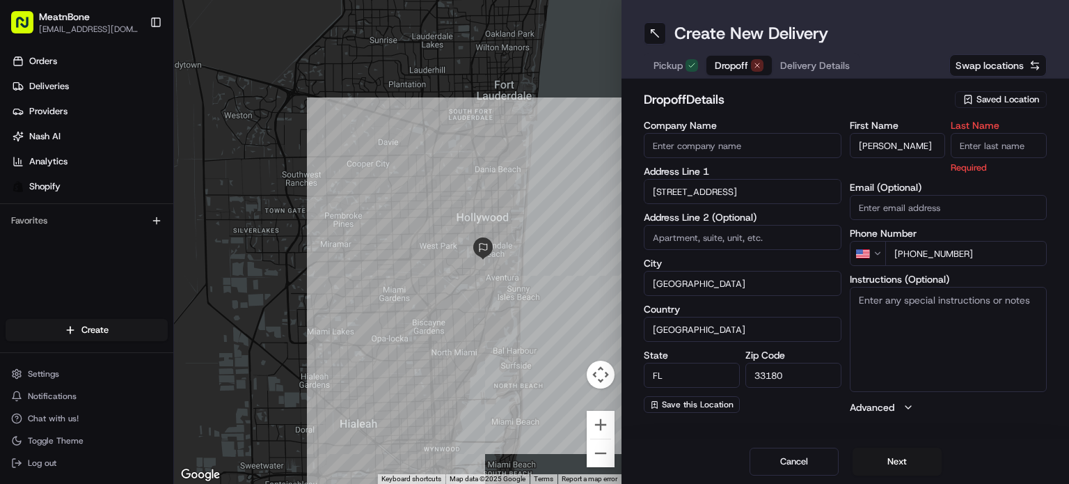
drag, startPoint x: 473, startPoint y: 273, endPoint x: 457, endPoint y: 172, distance: 102.2
click at [457, 172] on div at bounding box center [398, 242] width 448 height 484
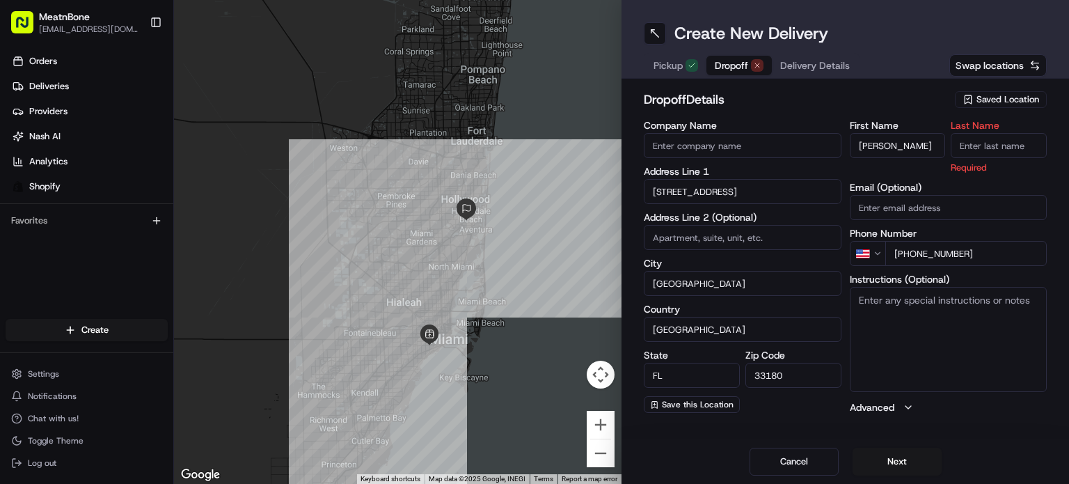
click at [676, 69] on span "Pickup" at bounding box center [668, 65] width 29 height 14
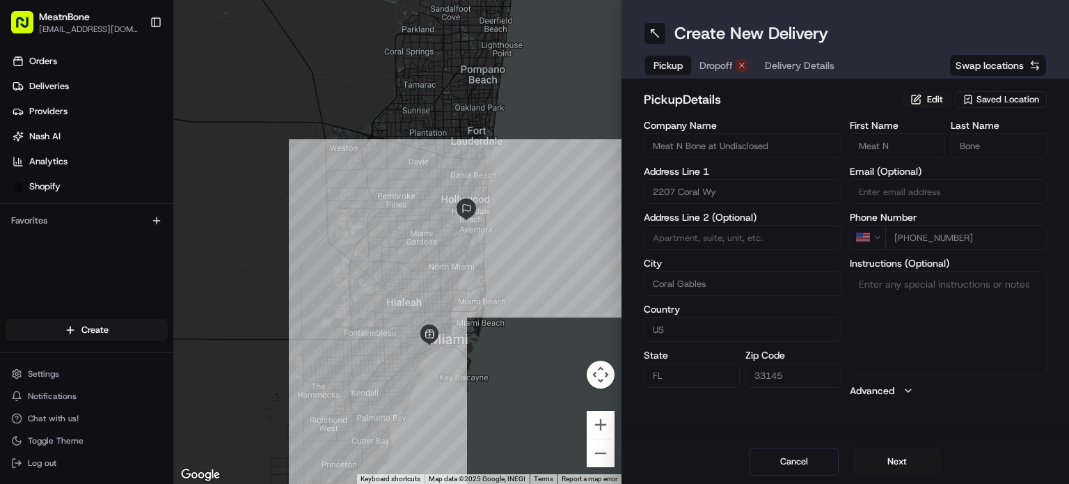
click at [728, 59] on span "Dropoff" at bounding box center [716, 65] width 33 height 14
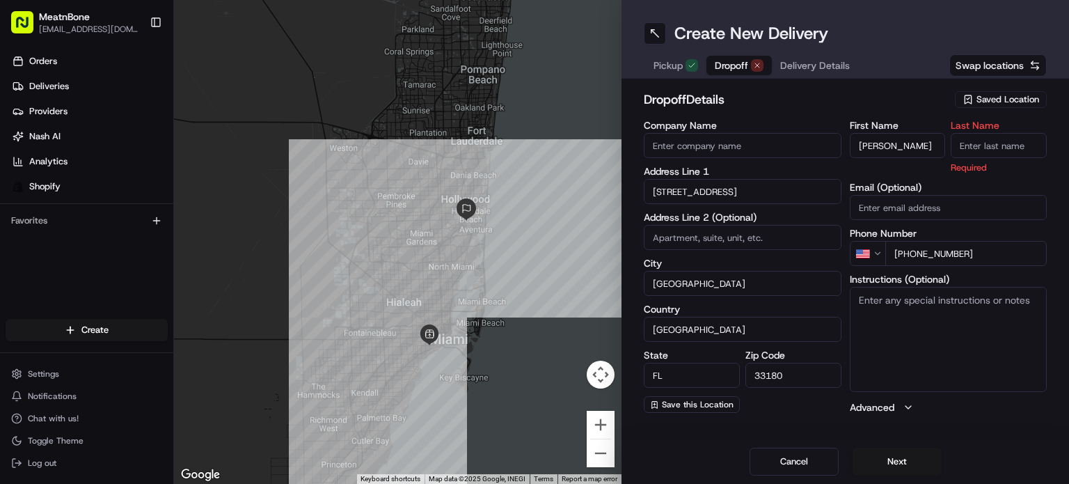
click at [667, 71] on span "Pickup" at bounding box center [668, 65] width 29 height 14
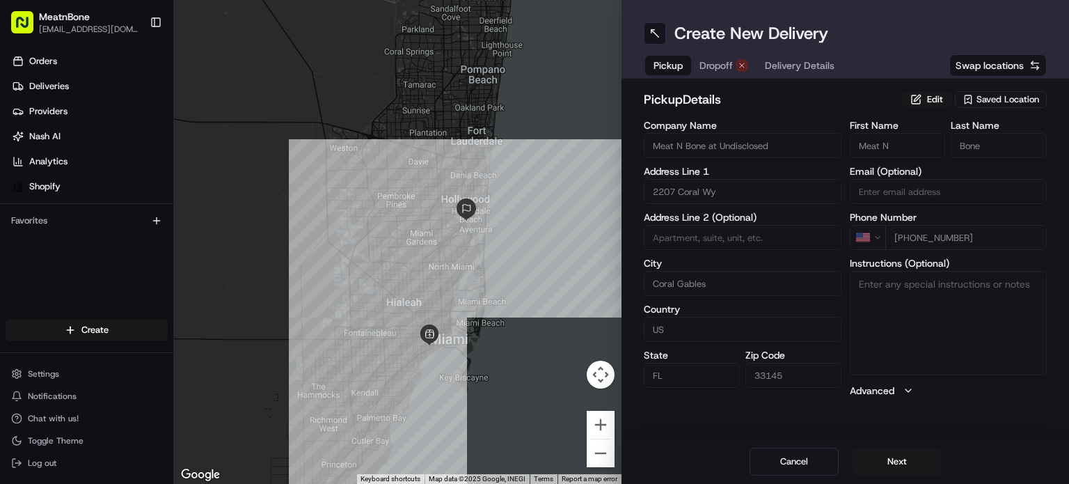
click at [744, 61] on button "Dropoff" at bounding box center [723, 65] width 65 height 19
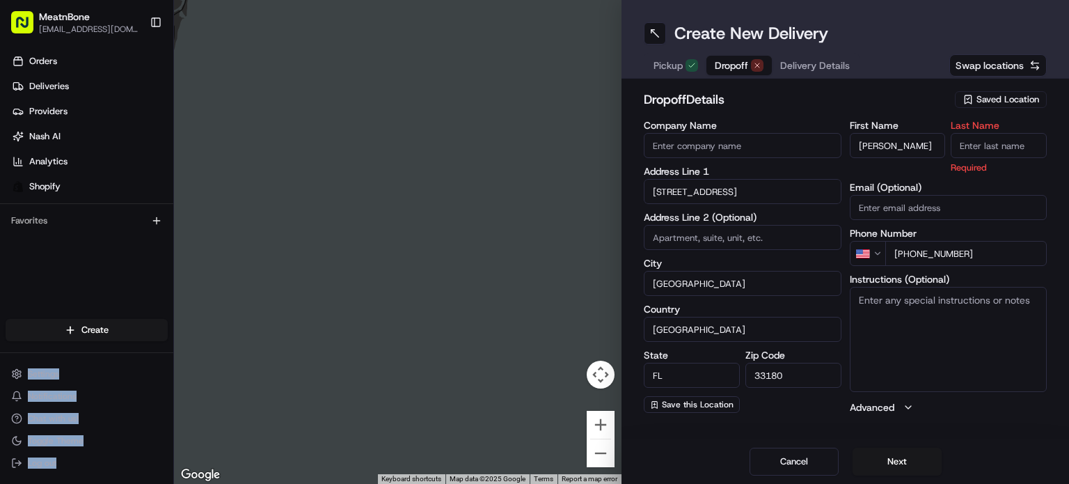
drag, startPoint x: 173, startPoint y: 336, endPoint x: 379, endPoint y: 266, distance: 216.9
click at [437, 178] on div "MeatnBone [EMAIL_ADDRESS][DOMAIN_NAME] Toggle Sidebar Orders Deliveries Provide…" at bounding box center [534, 242] width 1069 height 484
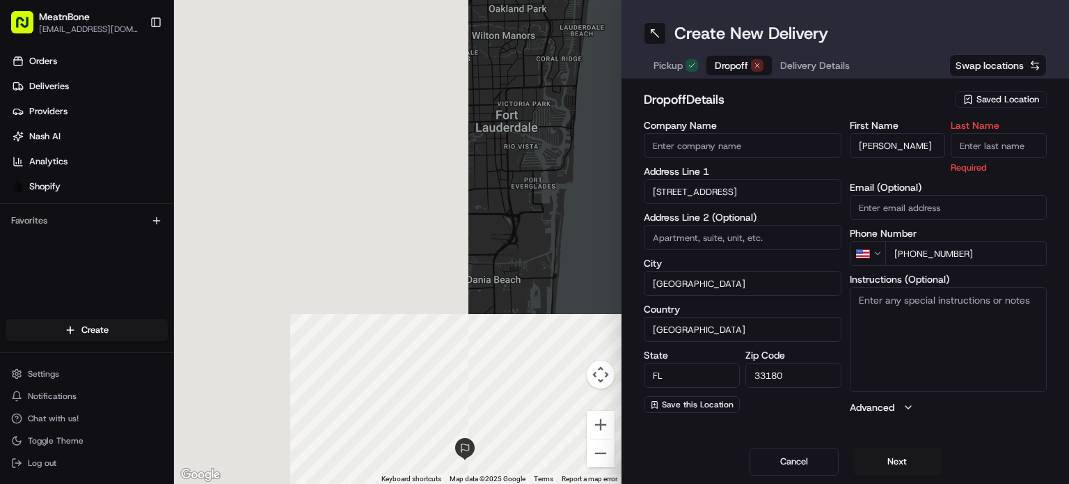
drag, startPoint x: 746, startPoint y: 146, endPoint x: 762, endPoint y: 149, distance: 15.7
click at [780, 137] on div "← Move left → Move right ↑ Move up ↓ Move down + Zoom in - Zoom out Home Jump l…" at bounding box center [621, 242] width 895 height 484
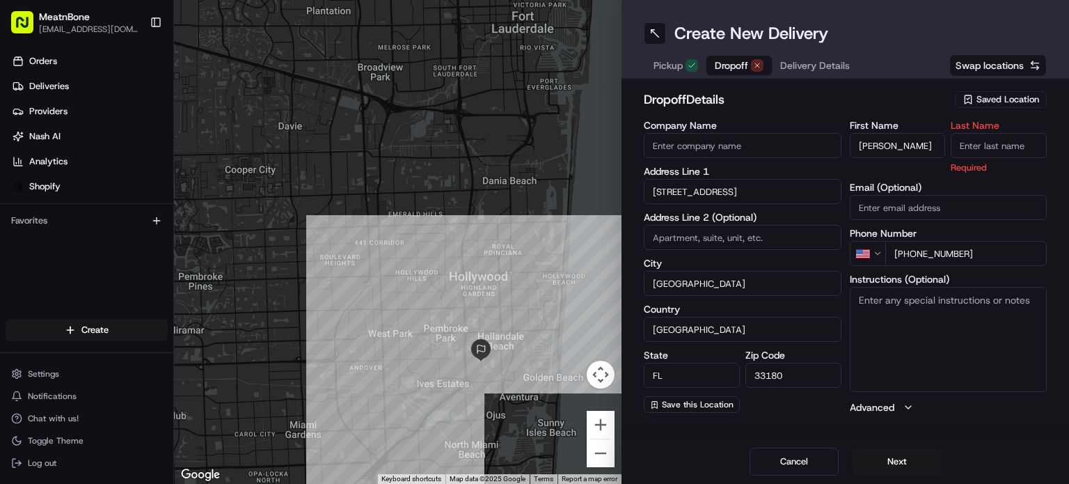
drag, startPoint x: 446, startPoint y: 268, endPoint x: 441, endPoint y: 173, distance: 95.5
click at [441, 173] on div at bounding box center [398, 242] width 448 height 484
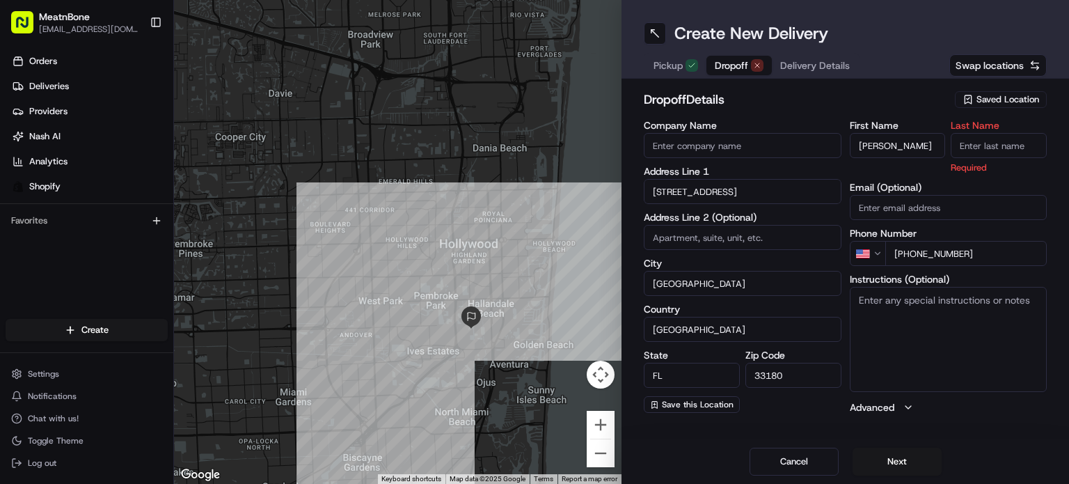
drag, startPoint x: 469, startPoint y: 288, endPoint x: 458, endPoint y: 253, distance: 35.9
click at [458, 253] on div at bounding box center [398, 242] width 448 height 484
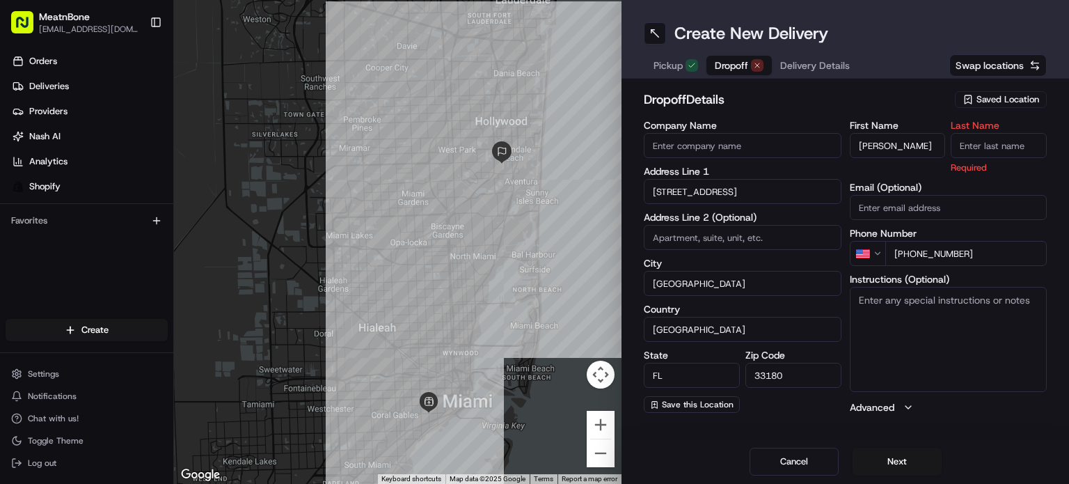
drag, startPoint x: 476, startPoint y: 225, endPoint x: 501, endPoint y: 123, distance: 105.4
click at [501, 123] on div at bounding box center [398, 242] width 448 height 484
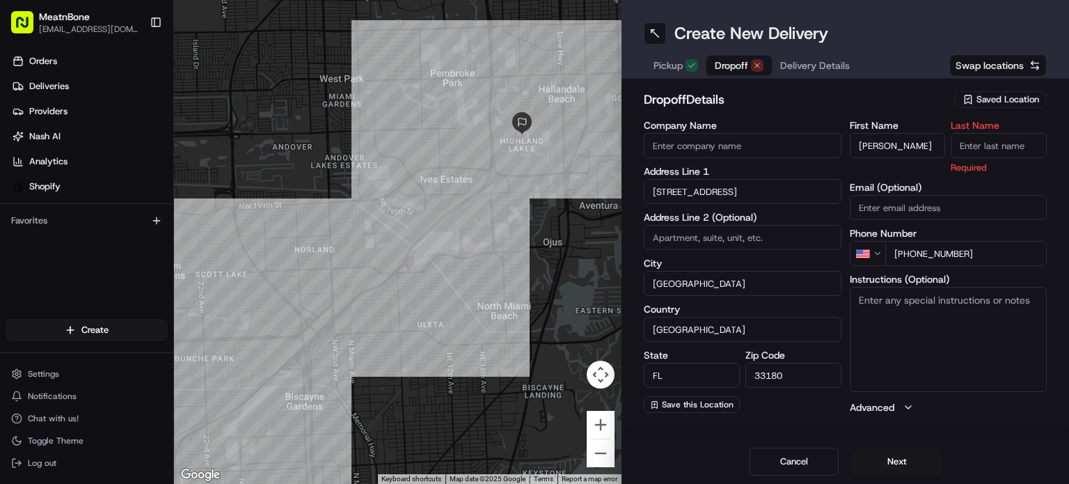
drag, startPoint x: 498, startPoint y: 179, endPoint x: 440, endPoint y: 283, distance: 119.7
click at [440, 283] on div at bounding box center [398, 242] width 448 height 484
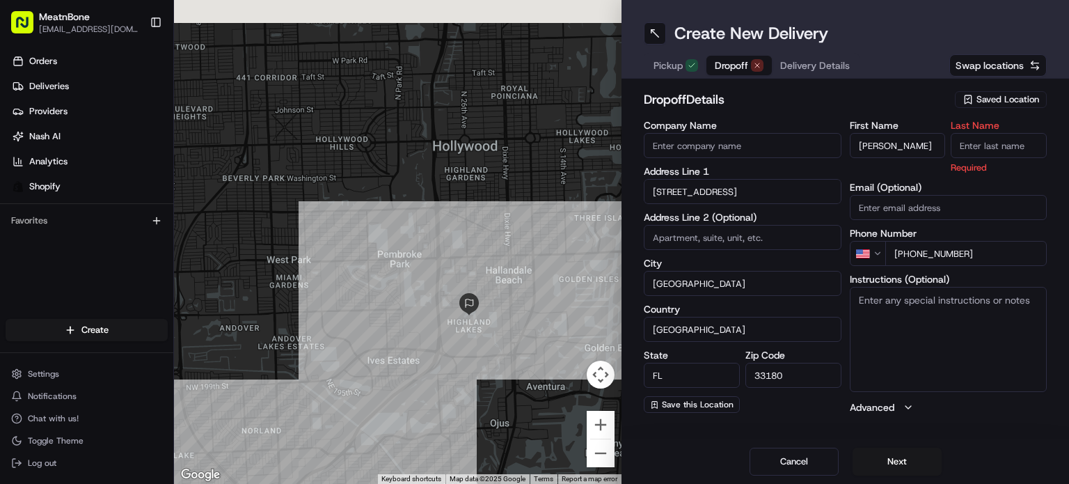
drag, startPoint x: 492, startPoint y: 267, endPoint x: 450, endPoint y: 400, distance: 139.2
click at [451, 403] on div at bounding box center [398, 242] width 448 height 484
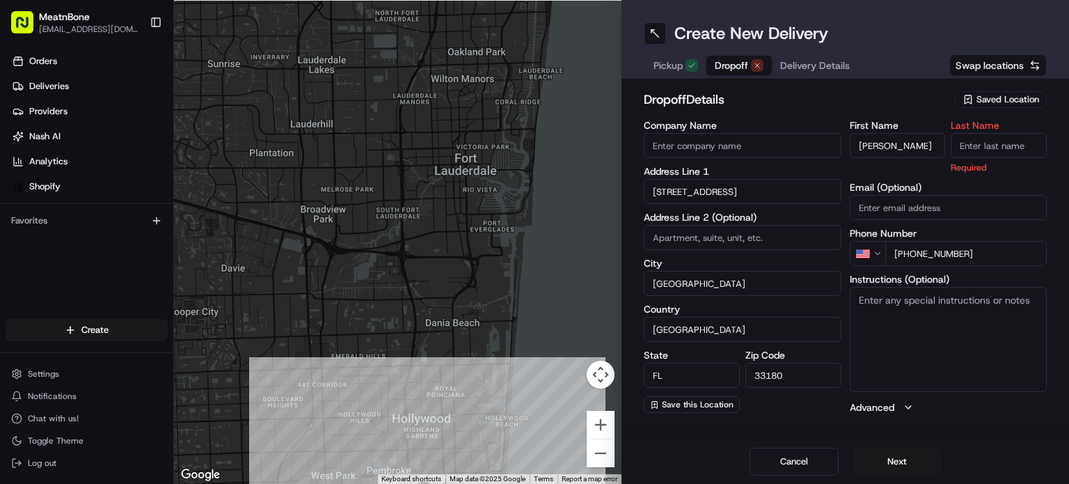
drag, startPoint x: 531, startPoint y: 169, endPoint x: 496, endPoint y: 345, distance: 178.7
click at [496, 345] on div at bounding box center [398, 242] width 448 height 484
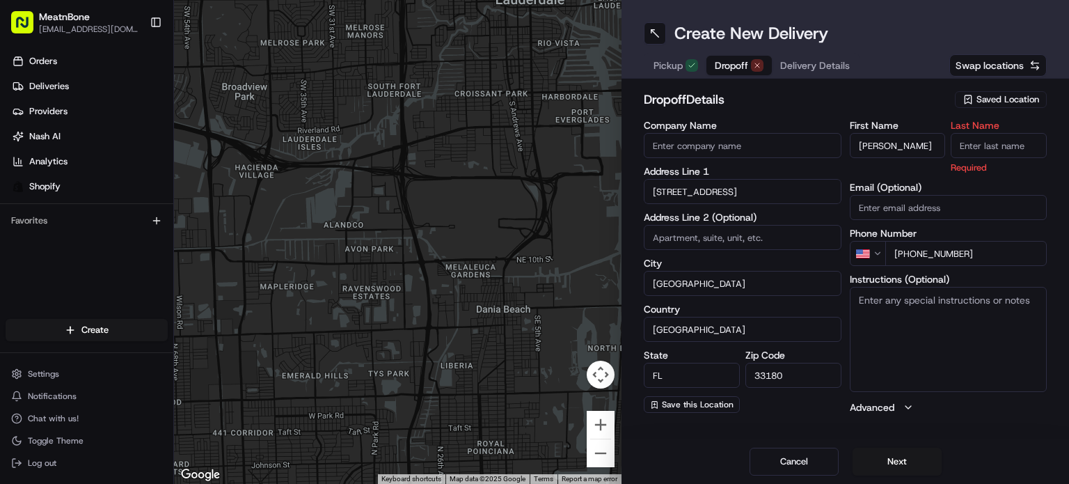
drag, startPoint x: 421, startPoint y: 254, endPoint x: 512, endPoint y: 247, distance: 92.2
click at [512, 247] on div at bounding box center [398, 242] width 448 height 484
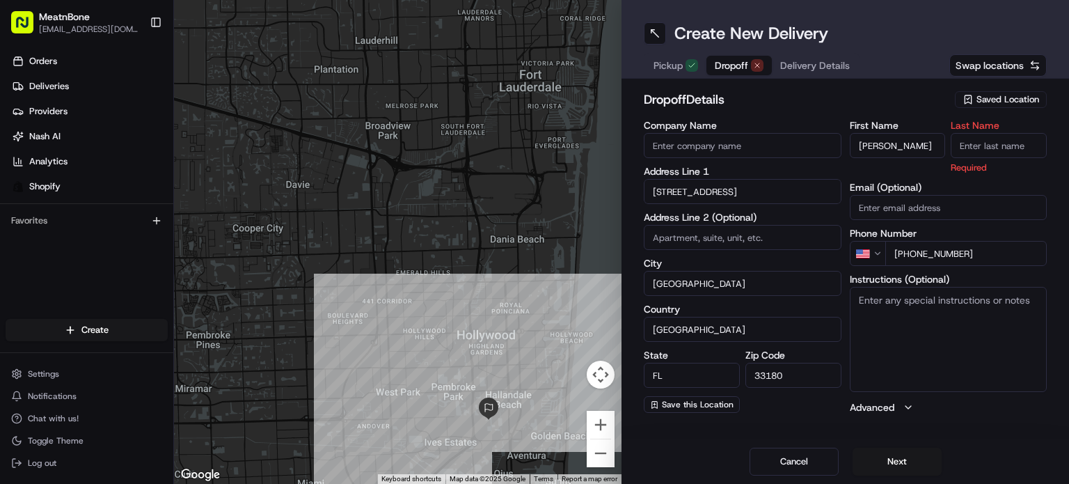
drag, startPoint x: 510, startPoint y: 250, endPoint x: 517, endPoint y: 205, distance: 45.1
click at [517, 205] on div at bounding box center [398, 242] width 448 height 484
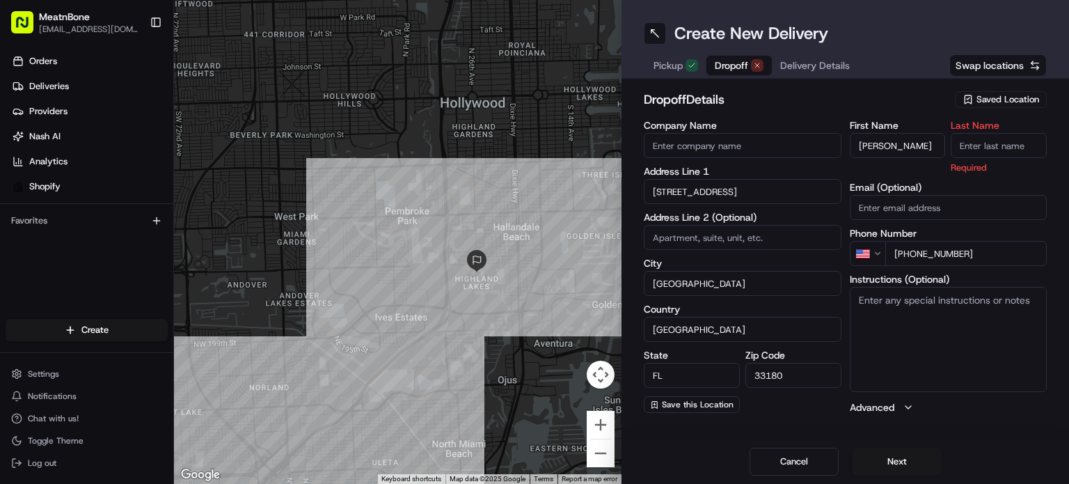
drag, startPoint x: 487, startPoint y: 352, endPoint x: 464, endPoint y: 142, distance: 211.6
click at [464, 142] on div at bounding box center [398, 242] width 448 height 484
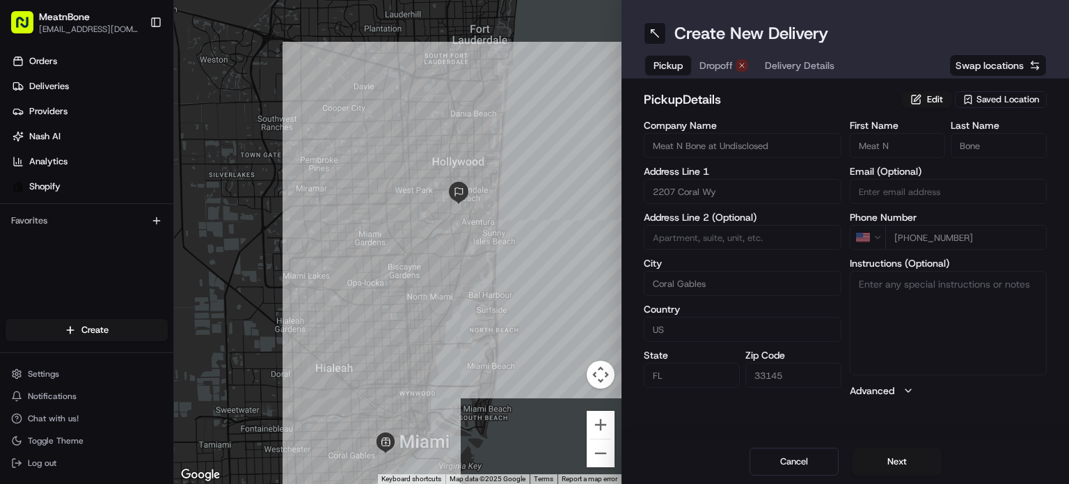
click at [1007, 92] on div "Saved Location" at bounding box center [1001, 99] width 92 height 17
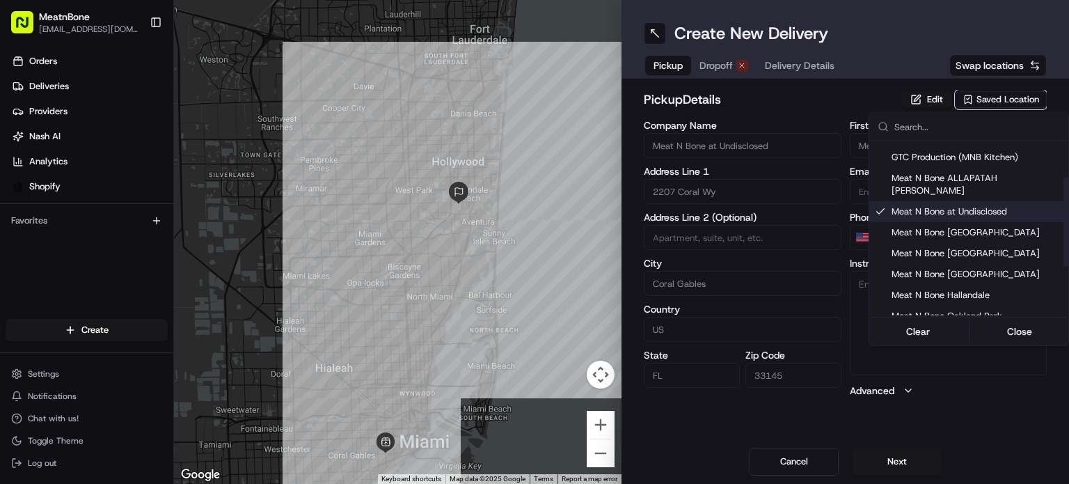
scroll to position [164, 0]
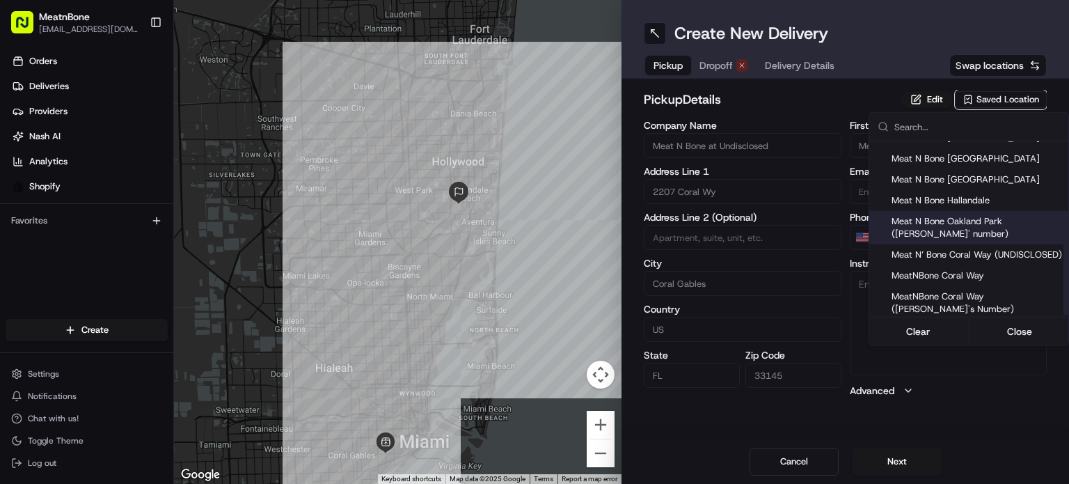
click at [1016, 215] on span "Meat N Bone Oakland Park ([PERSON_NAME]' number)" at bounding box center [977, 227] width 171 height 25
type input "Meat N Bone Oakland Park ([PERSON_NAME]' number)"
type input "[STREET_ADDRESS][PERSON_NAME]"
type input "[GEOGRAPHIC_DATA]"
type input "33334"
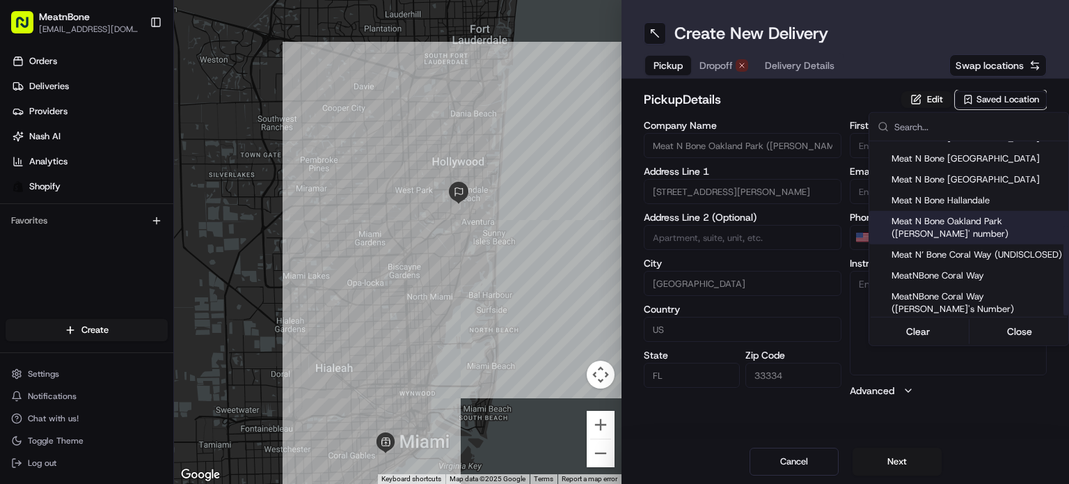
type input "[PHONE_NUMBER]"
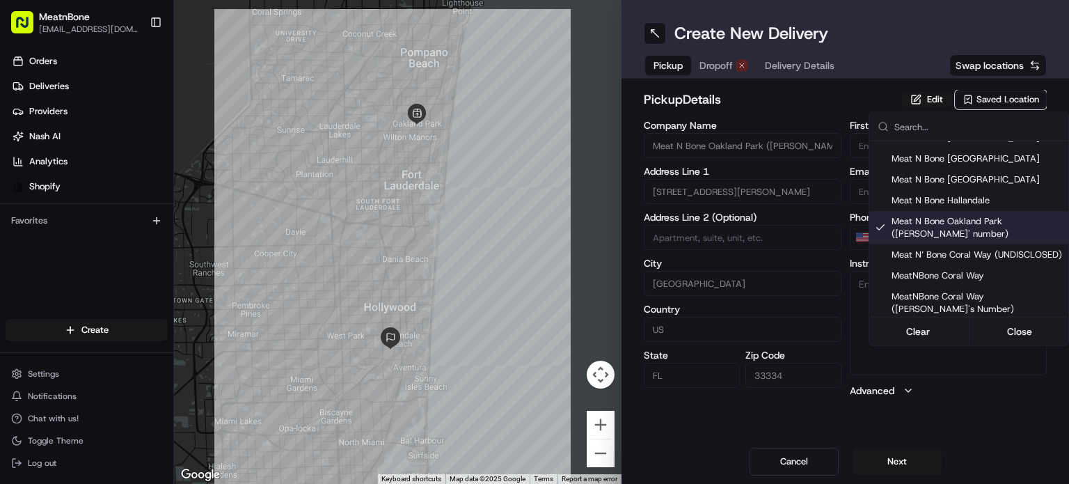
drag, startPoint x: 407, startPoint y: 272, endPoint x: 414, endPoint y: 269, distance: 7.5
click at [407, 272] on html "MeatnBone [EMAIL_ADDRESS][DOMAIN_NAME] Toggle Sidebar Orders Deliveries Provide…" at bounding box center [534, 242] width 1069 height 484
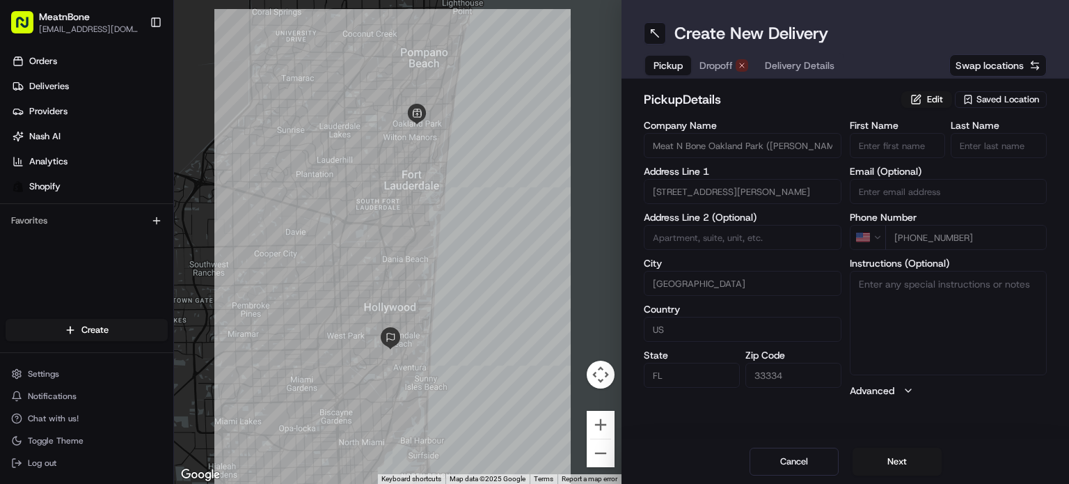
click at [1026, 91] on div "Saved Location" at bounding box center [1001, 99] width 92 height 17
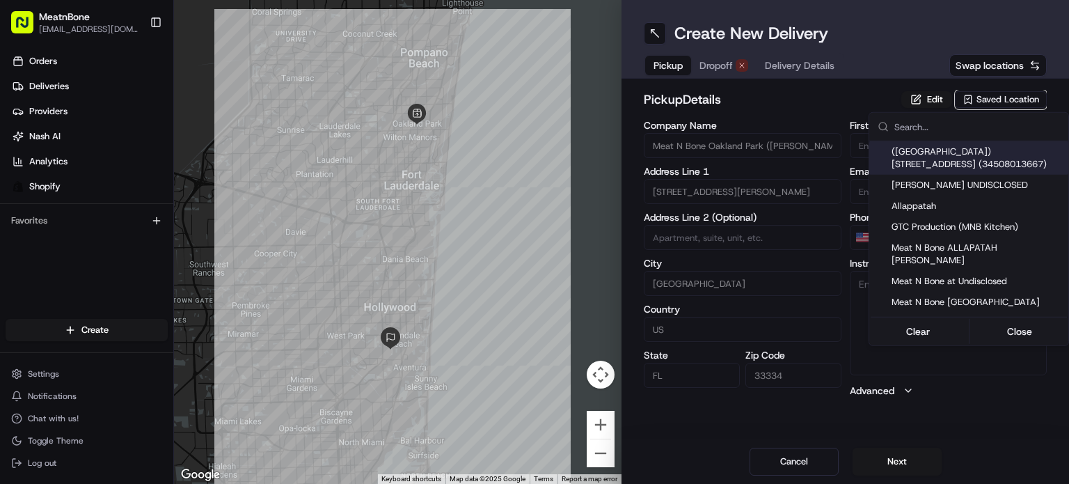
click at [1024, 95] on html "MeatnBone [EMAIL_ADDRESS][DOMAIN_NAME] Toggle Sidebar Orders Deliveries Provide…" at bounding box center [534, 242] width 1069 height 484
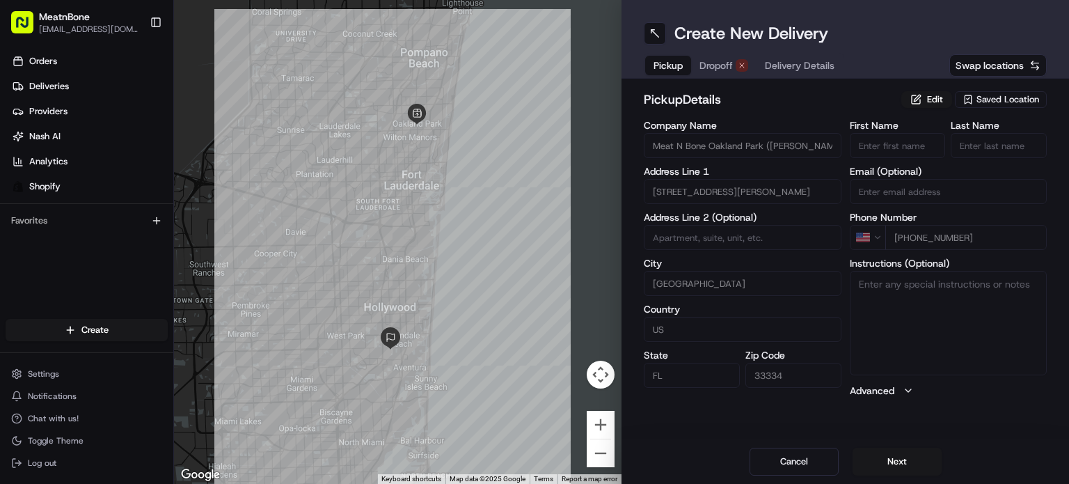
drag, startPoint x: 1024, startPoint y: 95, endPoint x: 1019, endPoint y: 111, distance: 16.1
click at [1025, 95] on span "Saved Location" at bounding box center [1008, 99] width 63 height 13
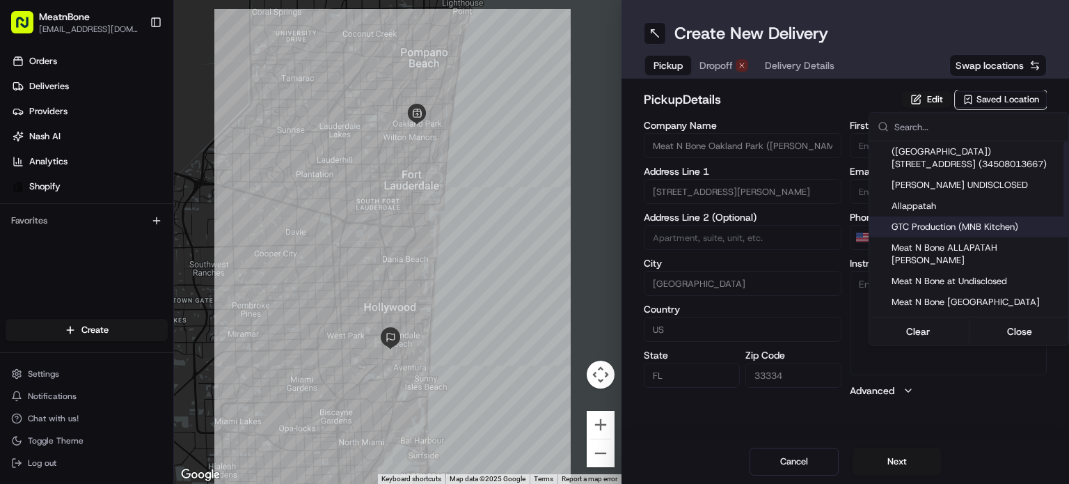
click at [1000, 236] on div "GTC Production (MNB Kitchen)" at bounding box center [969, 227] width 199 height 21
type input "GTC Production (MNB Kitchen)"
type input "[STREET_ADDRESS]"
type input "[GEOGRAPHIC_DATA]"
type input "33142"
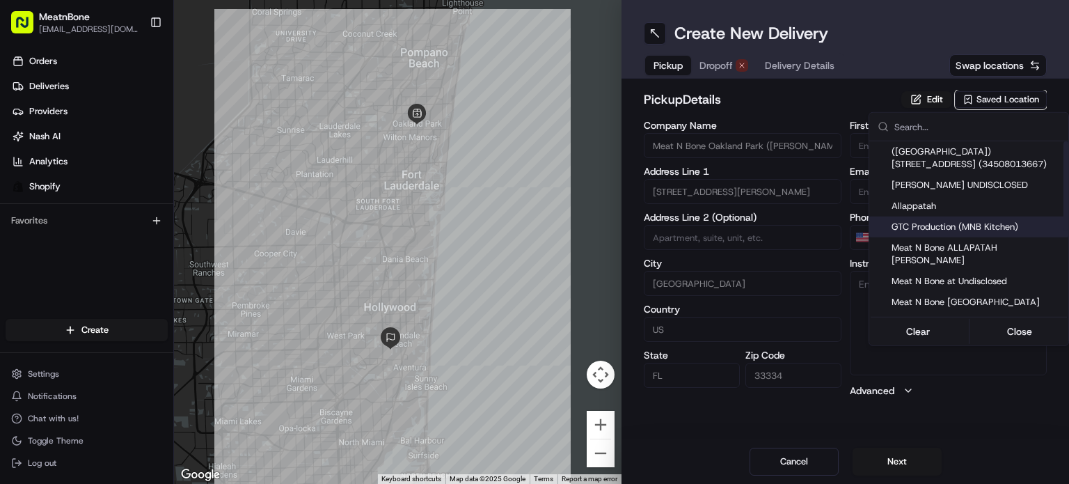
type input "Chucho"
type input "[PERSON_NAME]"
type input "[EMAIL_ADDRESS][DOMAIN_NAME]"
type input "[PHONE_NUMBER]"
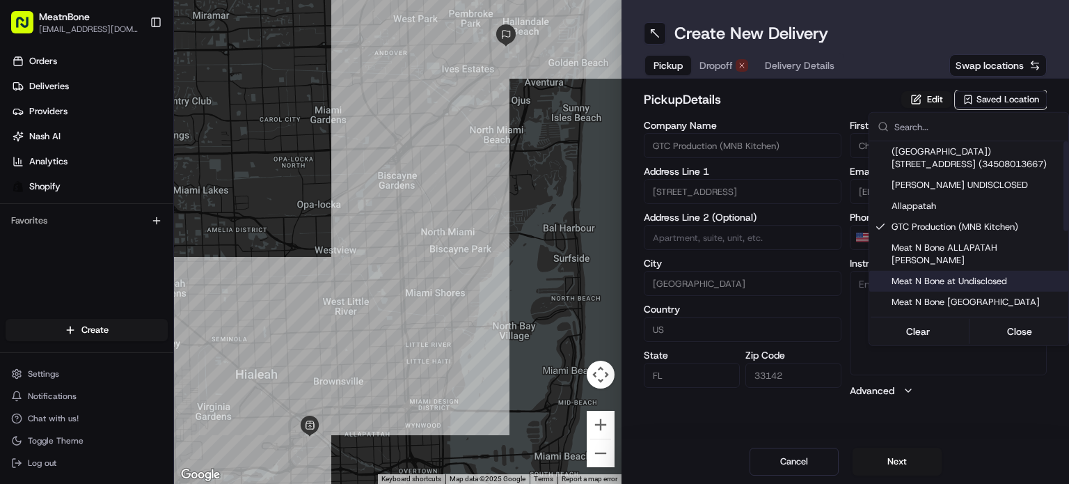
click at [992, 275] on span "Meat N Bone at Undisclosed" at bounding box center [977, 281] width 171 height 13
type input "Meat N Bone at Undisclosed"
type input "2207 Coral Wy"
type input "Coral Gables"
type input "33145"
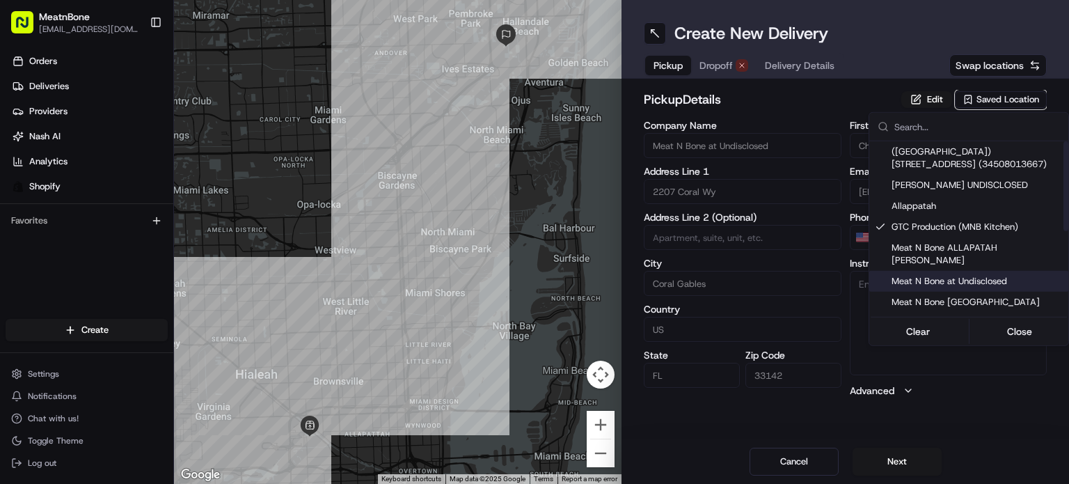
type input "Meat N"
type input "Bone"
type input "[PHONE_NUMBER]"
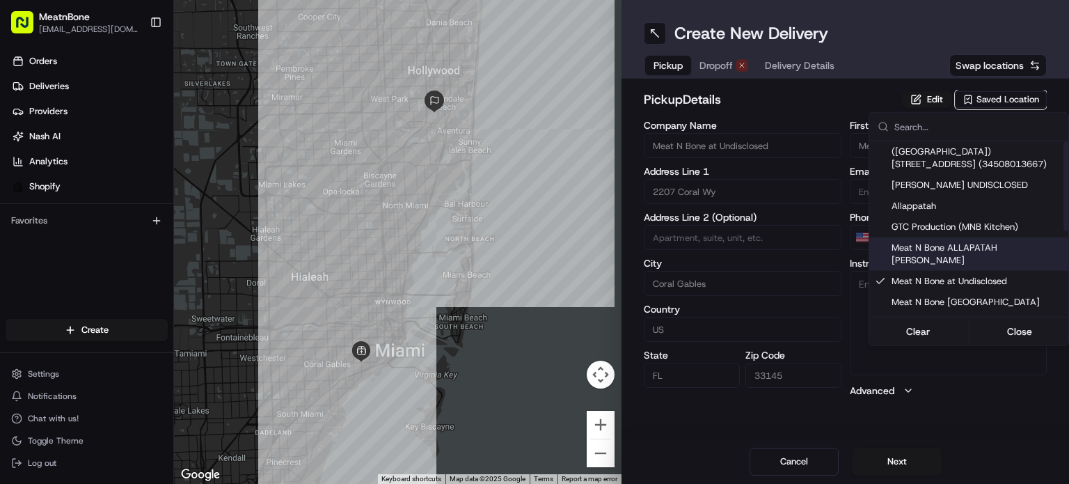
click at [359, 145] on html "MeatnBone [EMAIL_ADDRESS][DOMAIN_NAME] Toggle Sidebar Orders Deliveries Provide…" at bounding box center [534, 242] width 1069 height 484
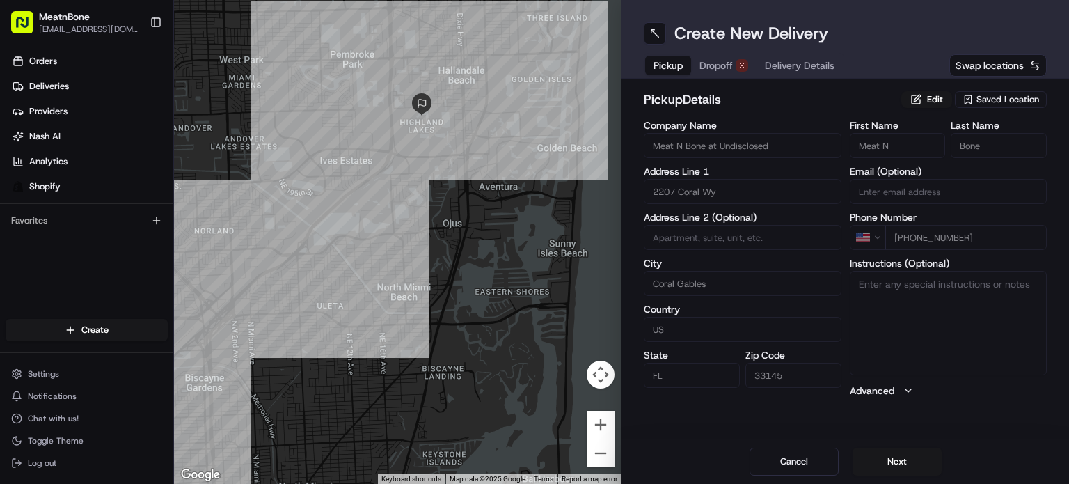
drag, startPoint x: 451, startPoint y: 141, endPoint x: 449, endPoint y: 251, distance: 110.0
click at [450, 254] on div at bounding box center [398, 242] width 448 height 484
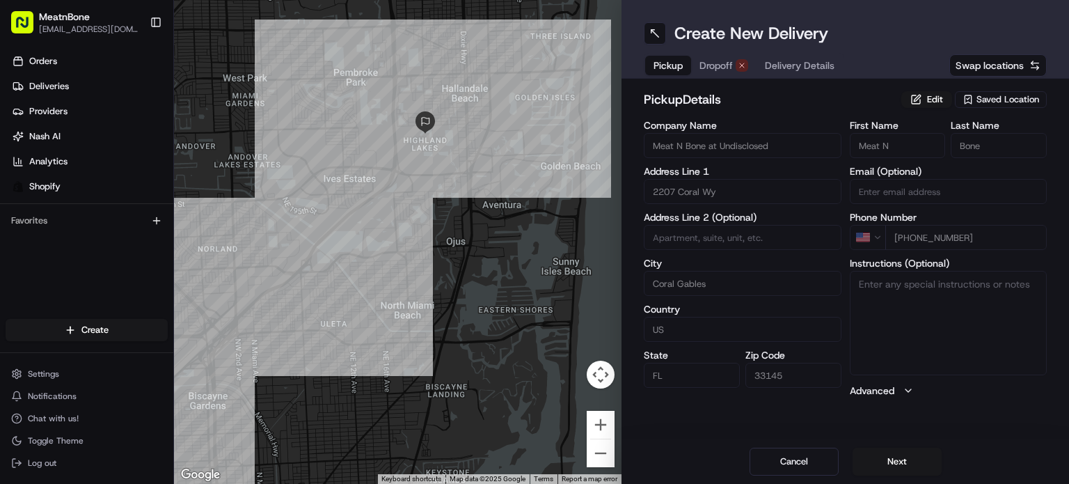
drag, startPoint x: 436, startPoint y: 226, endPoint x: 439, endPoint y: 246, distance: 20.5
click at [439, 246] on div at bounding box center [398, 242] width 448 height 484
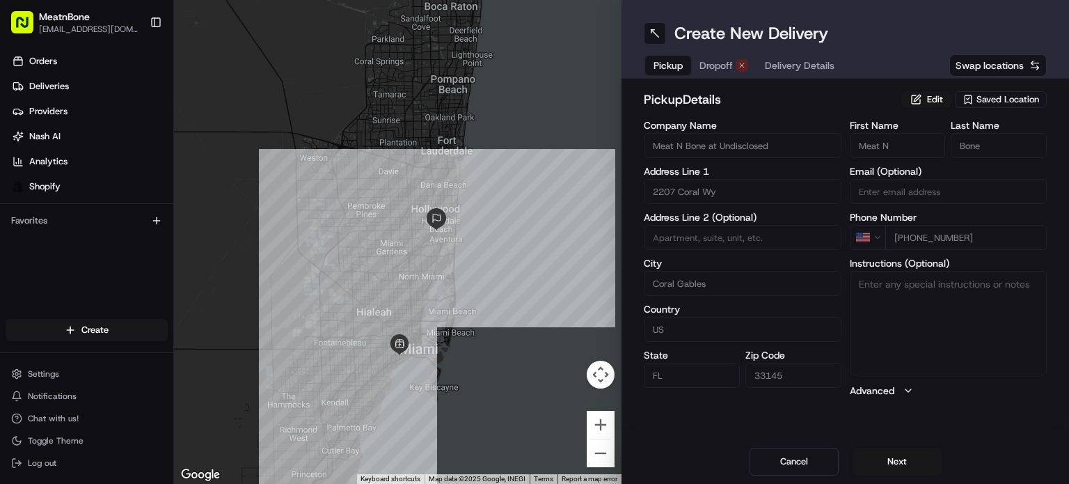
drag, startPoint x: 437, startPoint y: 263, endPoint x: 453, endPoint y: 205, distance: 60.2
click at [453, 205] on div at bounding box center [398, 242] width 448 height 484
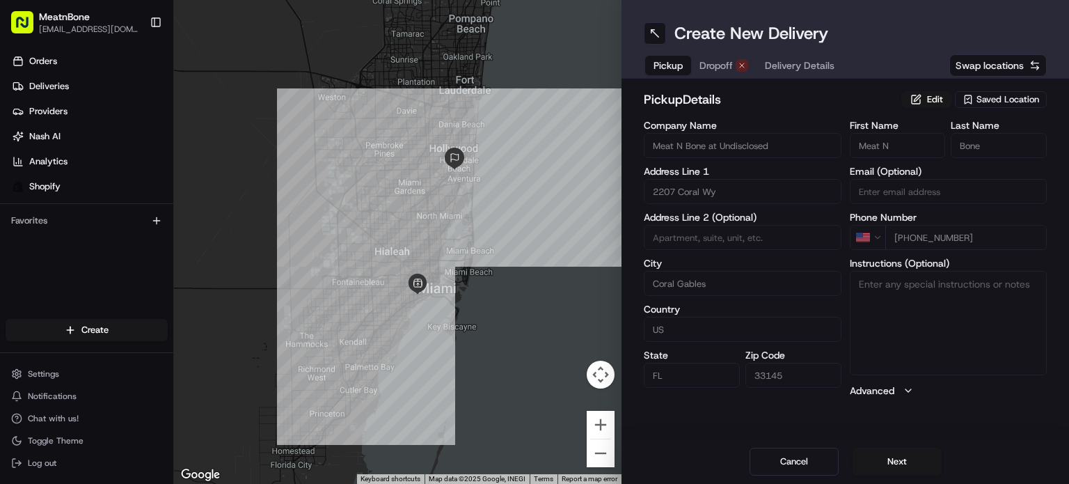
click at [727, 68] on span "Dropoff" at bounding box center [716, 65] width 33 height 14
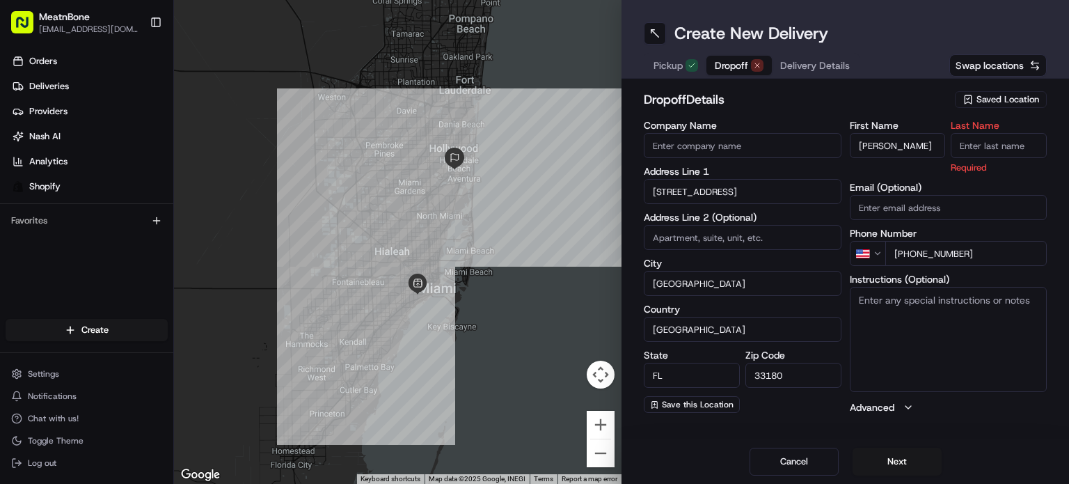
drag, startPoint x: 869, startPoint y: 144, endPoint x: 930, endPoint y: 144, distance: 61.3
click at [930, 144] on input "[PERSON_NAME]" at bounding box center [898, 145] width 96 height 25
click at [918, 111] on div "dropoff Details Saved Location" at bounding box center [845, 102] width 403 height 25
drag, startPoint x: 881, startPoint y: 144, endPoint x: 927, endPoint y: 147, distance: 46.7
click at [927, 147] on input "[PERSON_NAME]" at bounding box center [898, 145] width 96 height 25
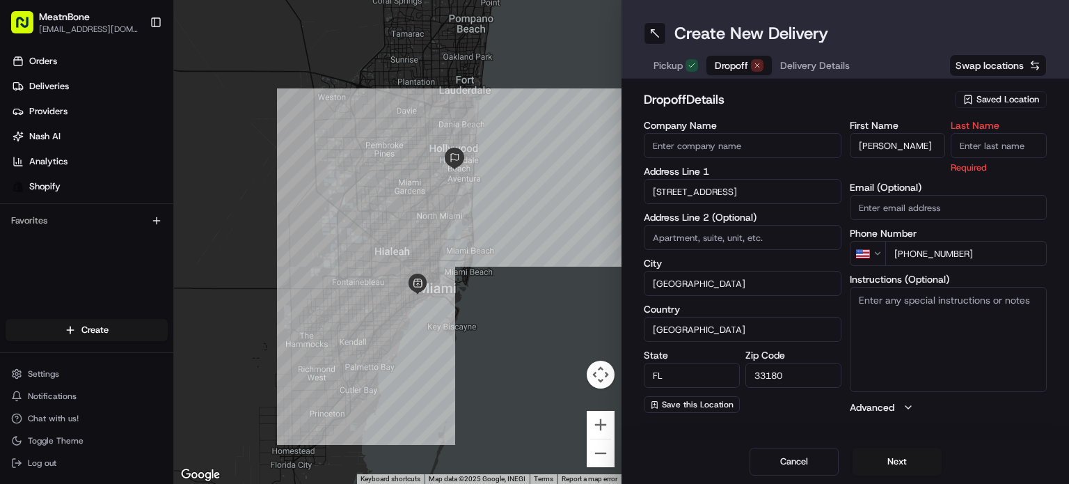
type input "Eti"
type input "[PERSON_NAME]"
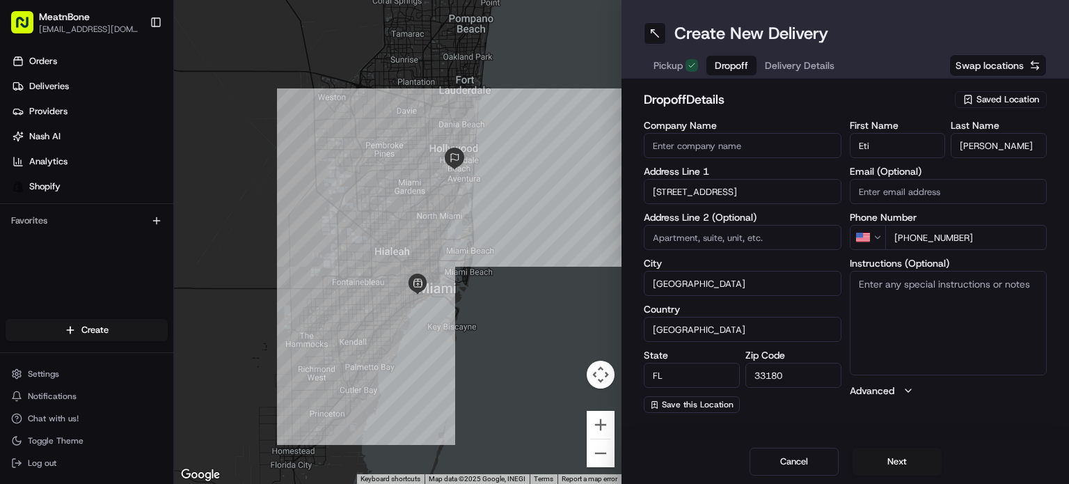
click at [937, 111] on div "dropoff Details Saved Location" at bounding box center [845, 102] width 403 height 25
click at [897, 453] on button "Next" at bounding box center [897, 462] width 89 height 28
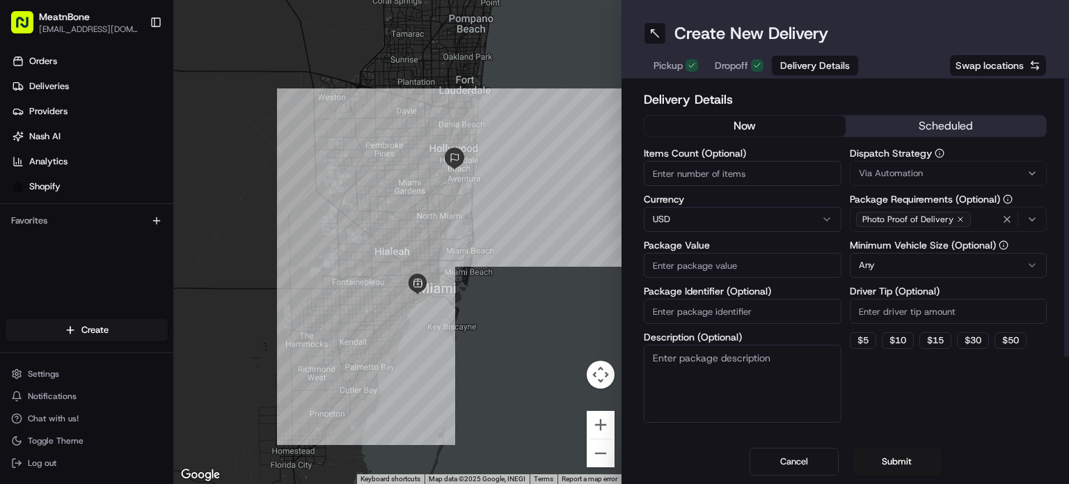
click at [730, 68] on span "Dropoff" at bounding box center [731, 65] width 33 height 14
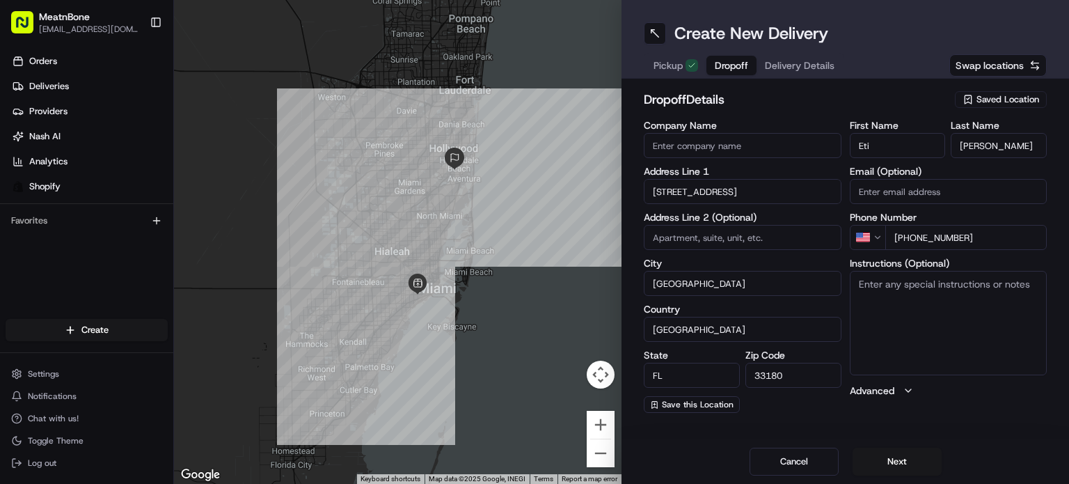
click at [795, 59] on button "Delivery Details" at bounding box center [800, 65] width 86 height 19
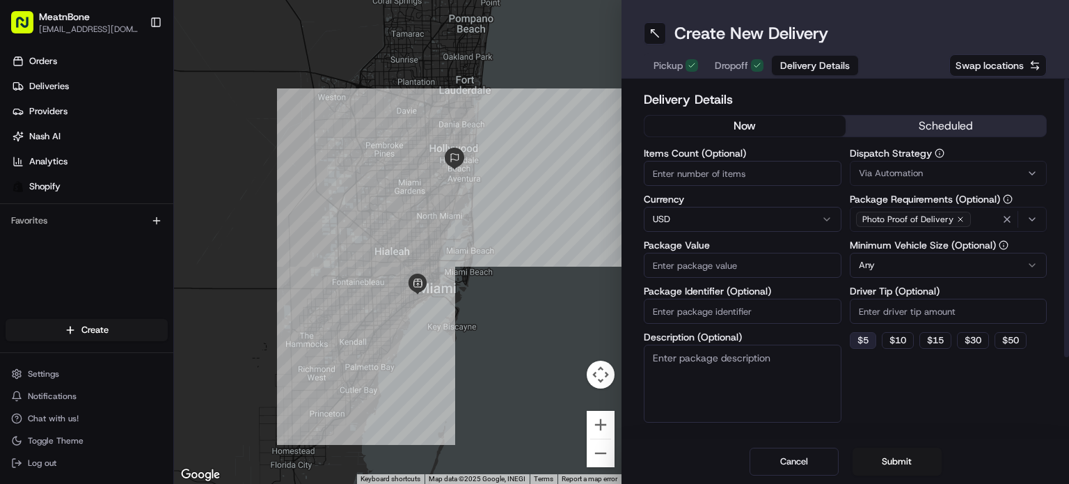
click at [861, 336] on button "$ 5" at bounding box center [863, 340] width 26 height 17
type input "5"
click at [883, 436] on div "Delivery Details now scheduled Items Count (Optional) Currency USD Package Valu…" at bounding box center [846, 259] width 448 height 361
click at [891, 450] on button "Submit" at bounding box center [897, 462] width 89 height 28
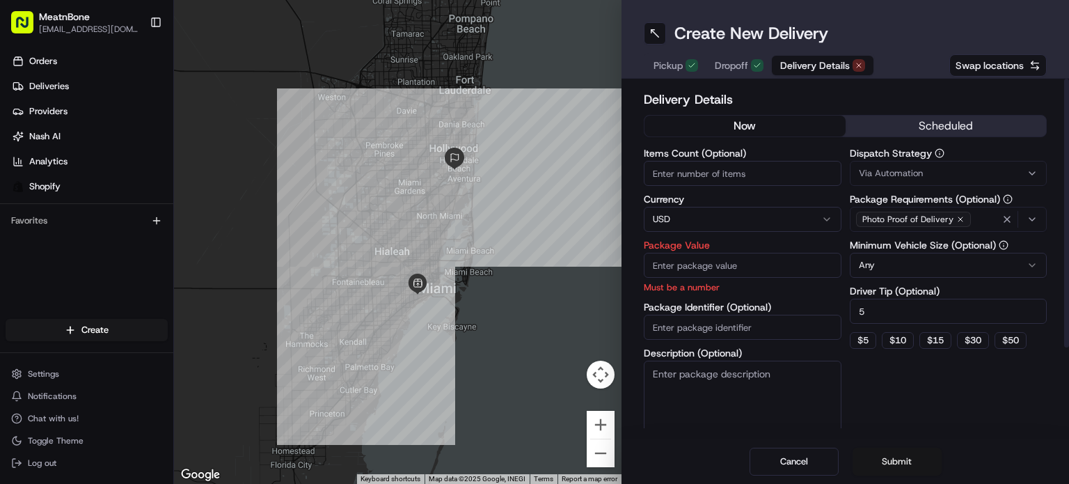
click at [893, 472] on button "Submit" at bounding box center [897, 462] width 89 height 28
click at [728, 251] on div "Package Value Must be a number" at bounding box center [743, 267] width 198 height 54
type input "142"
click at [889, 477] on div "Cancel Submit" at bounding box center [846, 461] width 448 height 45
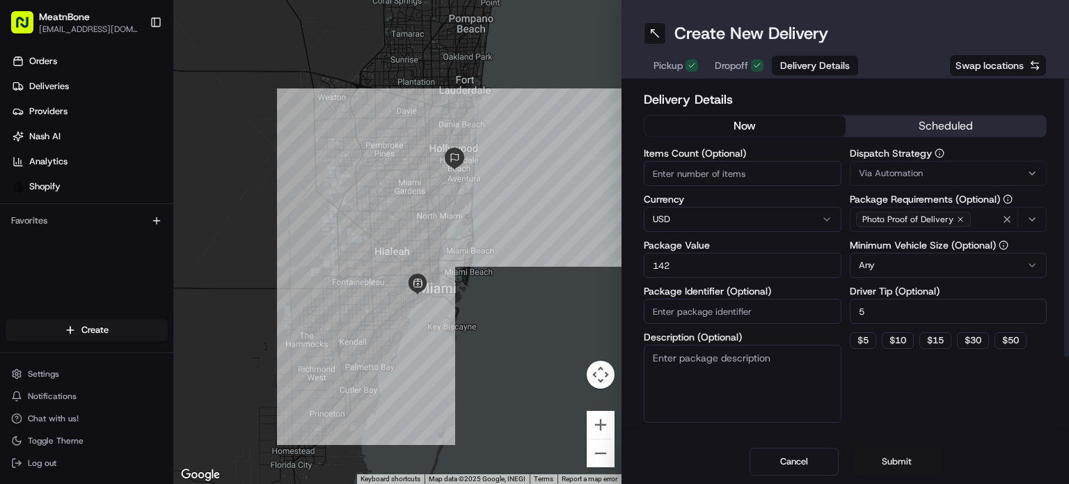
click at [897, 453] on button "Submit" at bounding box center [897, 462] width 89 height 28
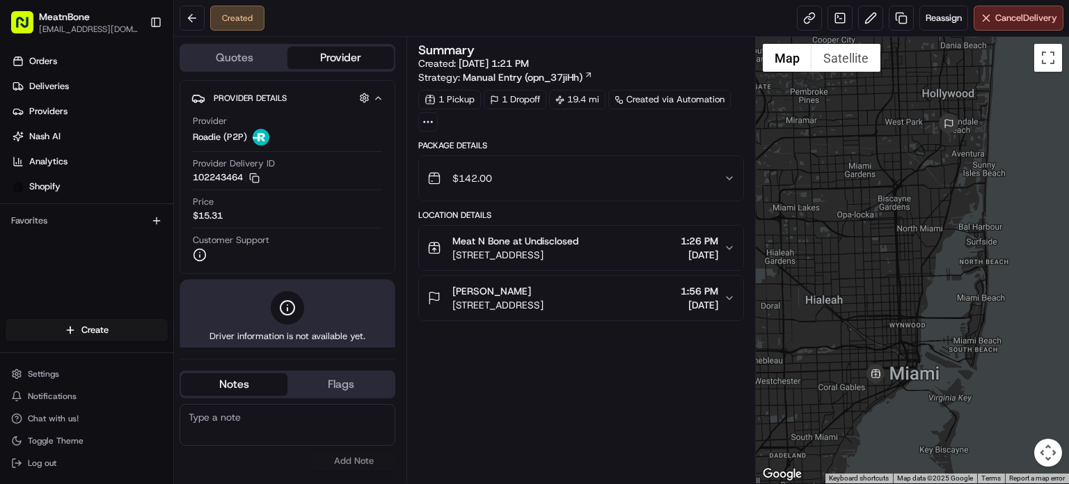
click at [883, 480] on button "Keyboard shortcuts" at bounding box center [859, 478] width 60 height 10
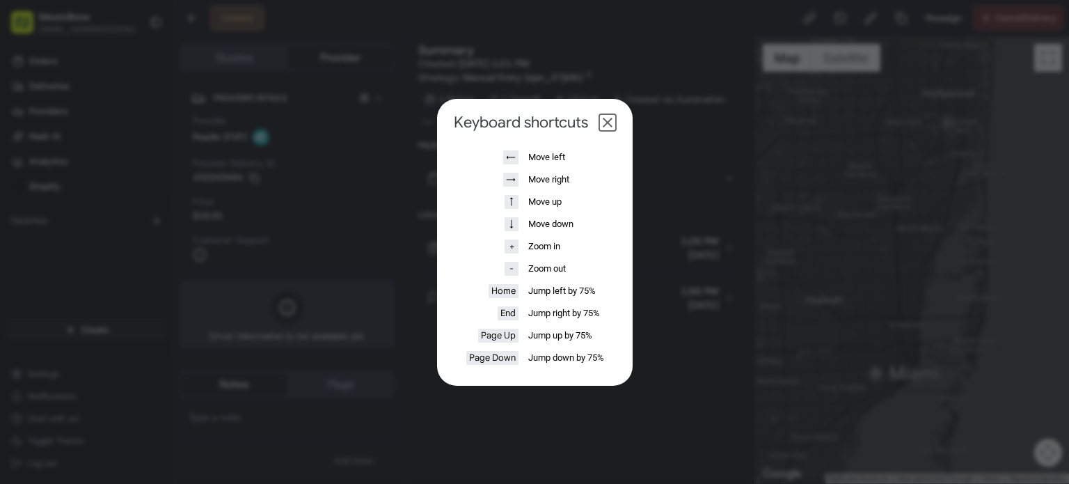
click at [441, 99] on dialog "Keyboard shortcuts ← Move left → Move right ↑ Move up ↓ Move down + Zoom in - Z…" at bounding box center [535, 242] width 196 height 287
click at [610, 124] on button "Close dialog" at bounding box center [607, 122] width 17 height 17
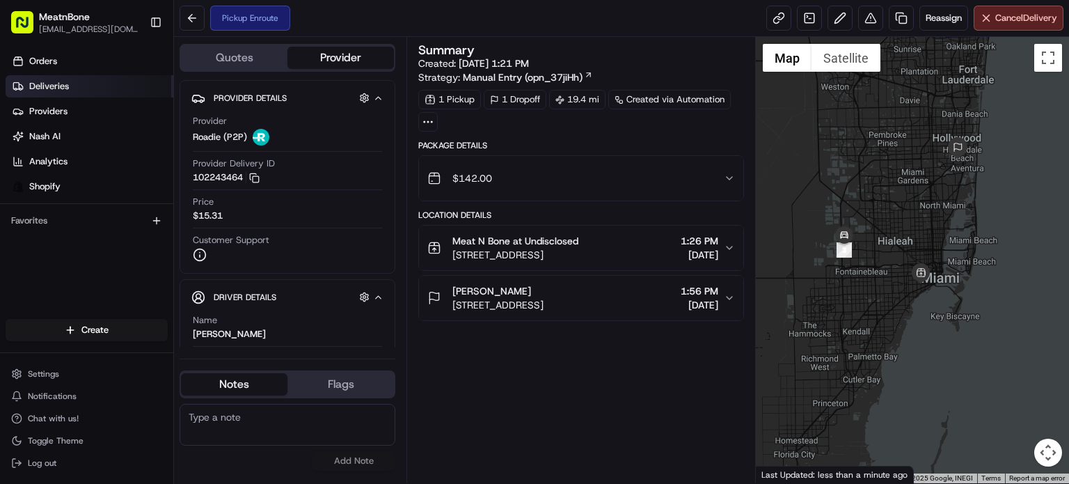
click at [64, 85] on span "Deliveries" at bounding box center [49, 86] width 40 height 13
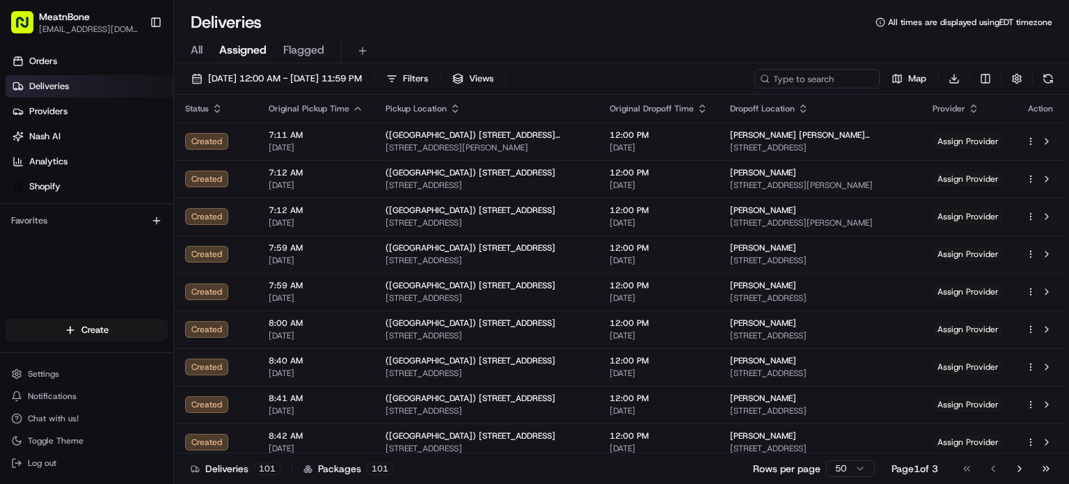
click at [197, 44] on span "All" at bounding box center [197, 50] width 12 height 17
click at [237, 49] on span "Assigned" at bounding box center [242, 50] width 47 height 17
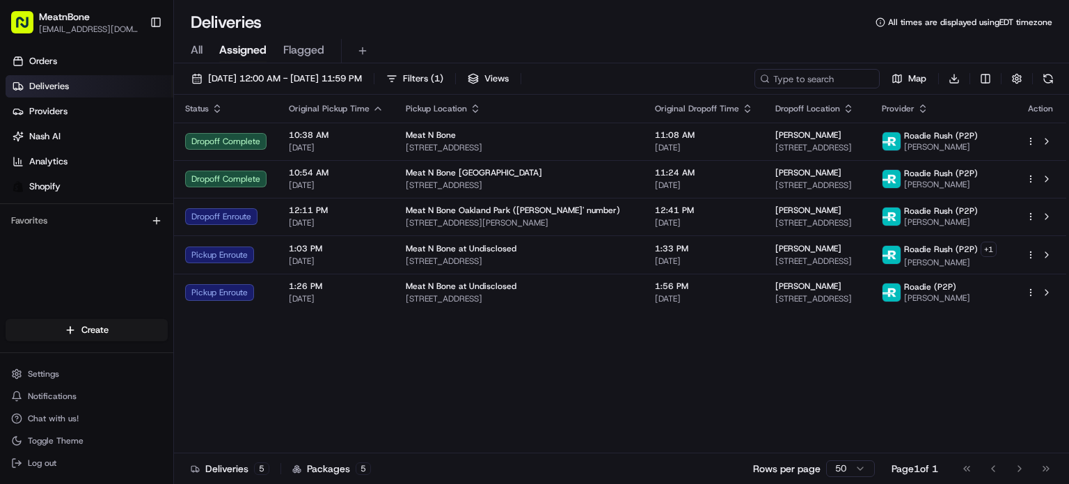
click at [826, 311] on div "Status Original Pickup Time Pickup Location Original Dropoff Time Dropoff Locat…" at bounding box center [620, 274] width 893 height 359
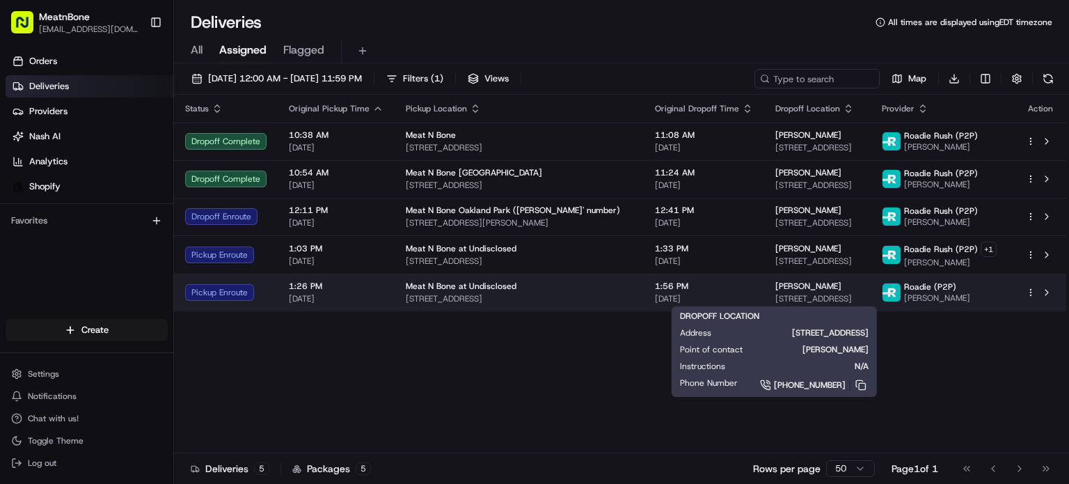
click at [835, 299] on span "[STREET_ADDRESS]" at bounding box center [818, 298] width 84 height 11
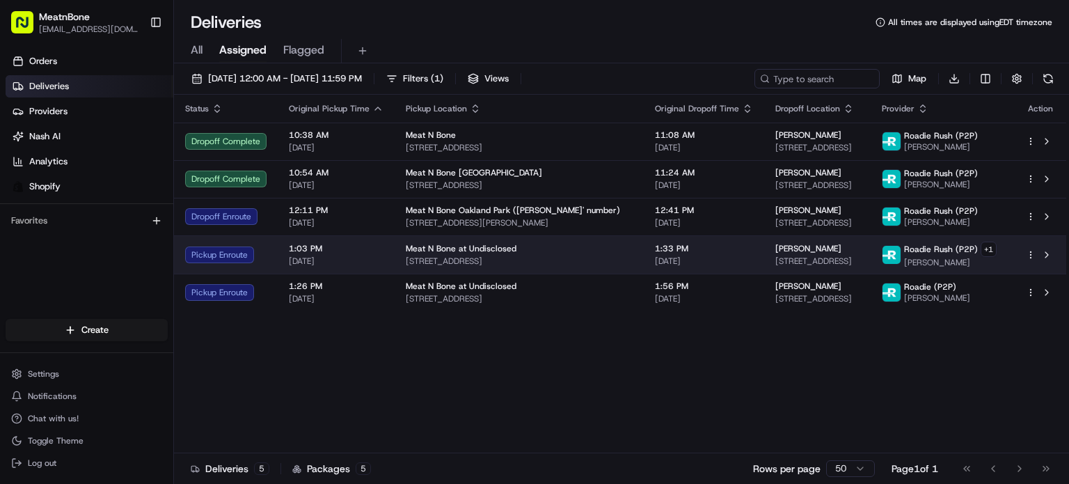
drag, startPoint x: 538, startPoint y: 256, endPoint x: 637, endPoint y: 253, distance: 98.9
click at [655, 253] on div "1:33 PM [DATE]" at bounding box center [704, 255] width 98 height 24
click at [776, 249] on span "[PERSON_NAME]" at bounding box center [809, 248] width 66 height 11
click at [776, 251] on span "[PERSON_NAME]" at bounding box center [809, 248] width 66 height 11
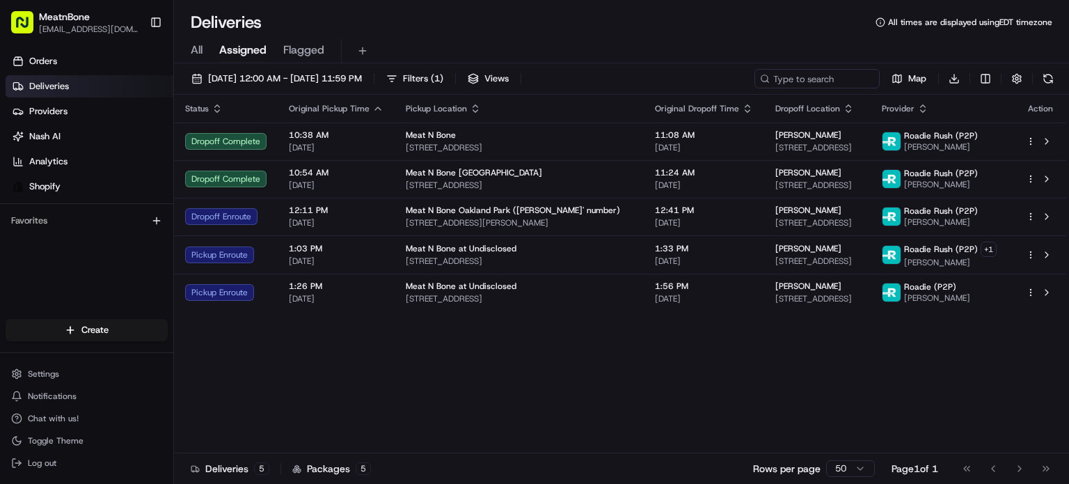
click at [761, 358] on div "Status Original Pickup Time Pickup Location Original Dropoff Time Dropoff Locat…" at bounding box center [620, 274] width 893 height 359
click at [730, 324] on div "Status Original Pickup Time Pickup Location Original Dropoff Time Dropoff Locat…" at bounding box center [620, 274] width 893 height 359
click at [732, 312] on div "Status Original Pickup Time Pickup Location Original Dropoff Time Dropoff Locat…" at bounding box center [620, 274] width 893 height 359
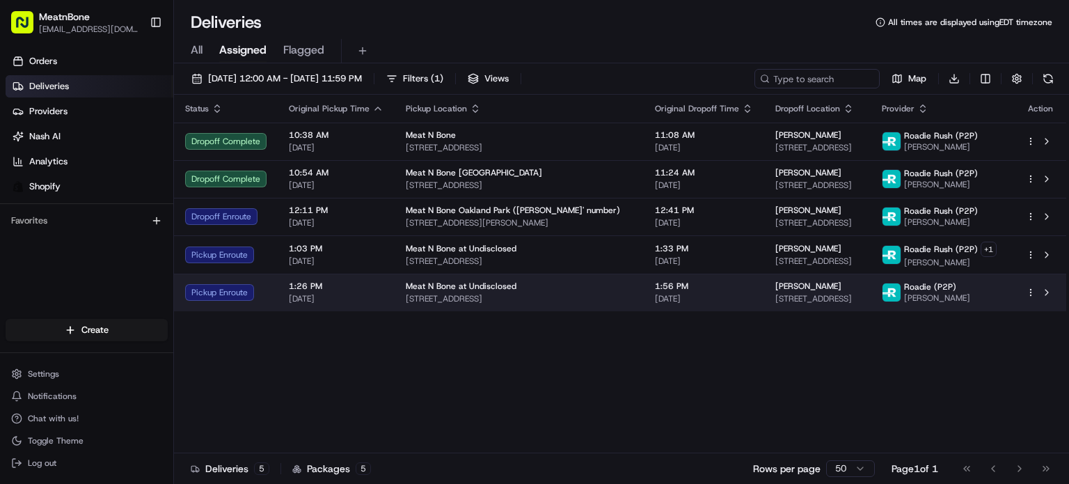
click at [776, 295] on span "[STREET_ADDRESS]" at bounding box center [818, 298] width 84 height 11
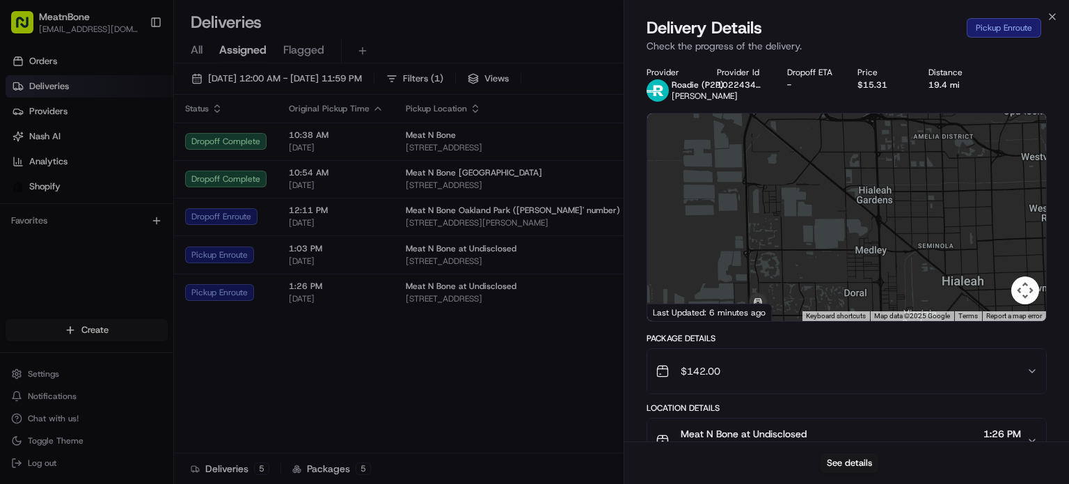
drag, startPoint x: 817, startPoint y: 237, endPoint x: 868, endPoint y: 147, distance: 103.5
click at [868, 147] on div at bounding box center [846, 216] width 399 height 207
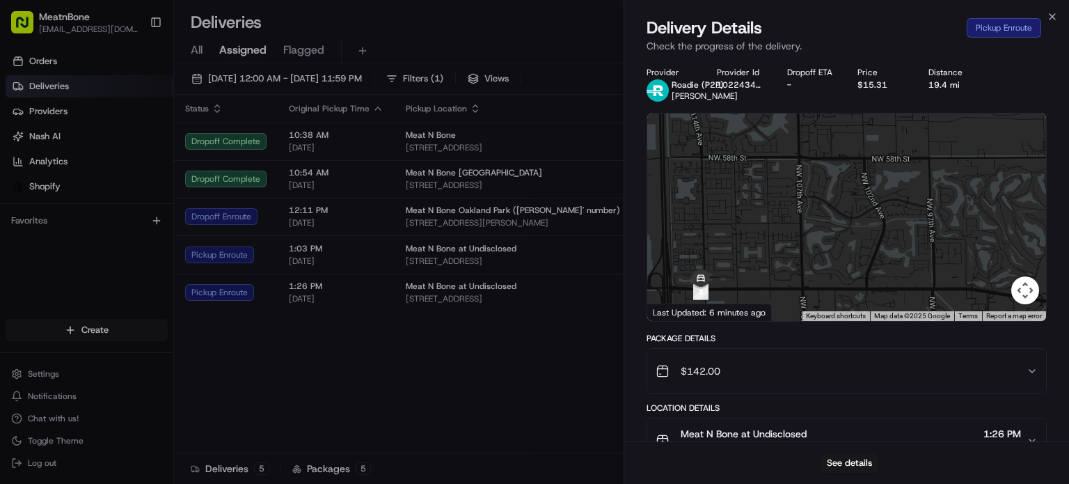
drag, startPoint x: 876, startPoint y: 213, endPoint x: 891, endPoint y: 196, distance: 23.2
click at [891, 196] on div at bounding box center [846, 216] width 399 height 207
